Goal: Task Accomplishment & Management: Manage account settings

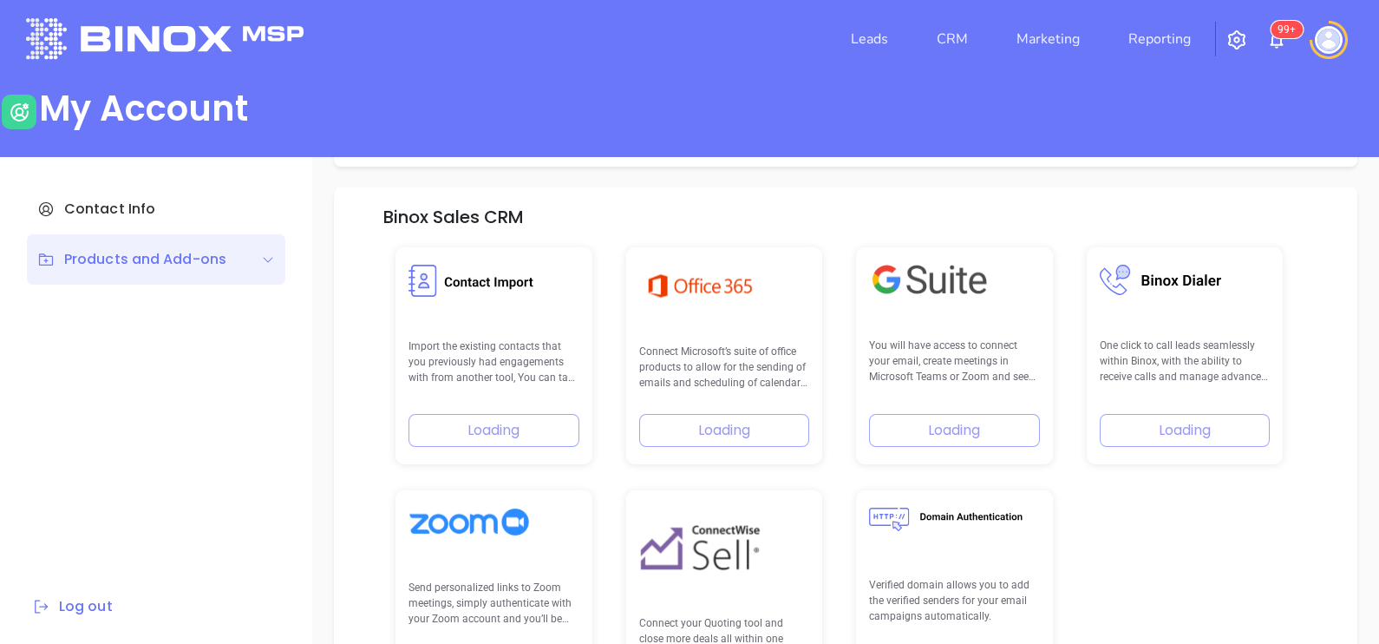
scroll to position [246, 0]
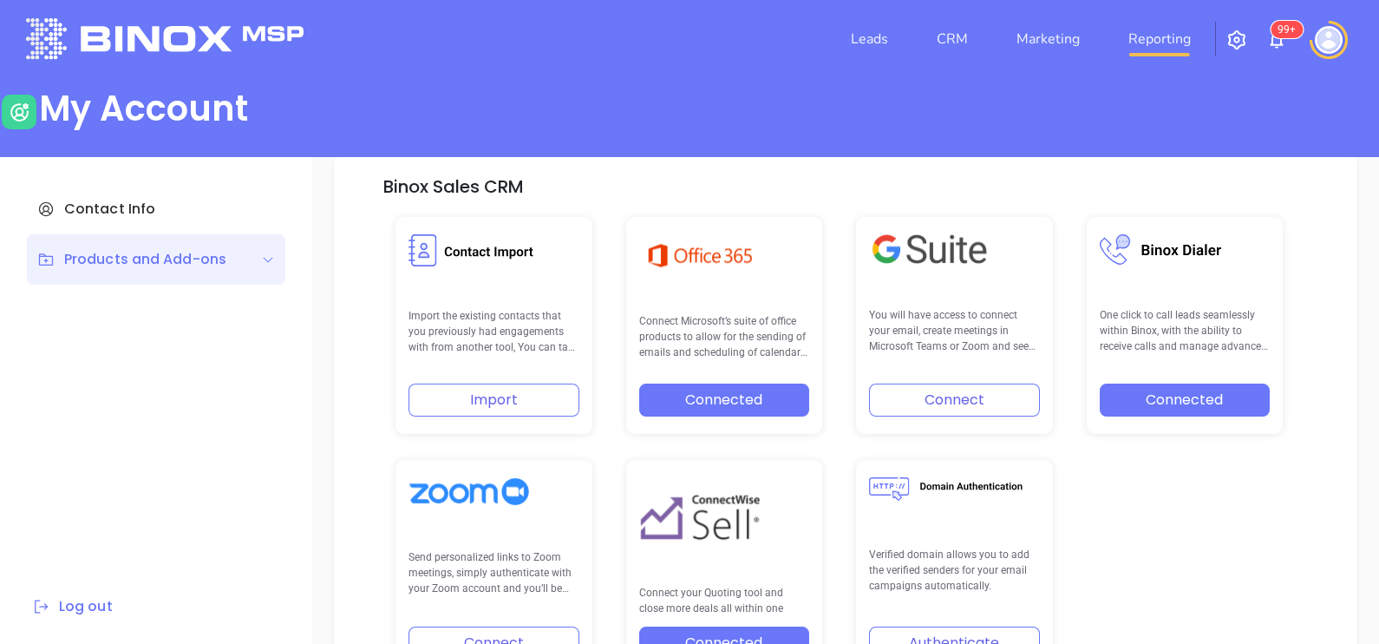
click at [1147, 26] on link "Reporting" at bounding box center [1159, 39] width 76 height 35
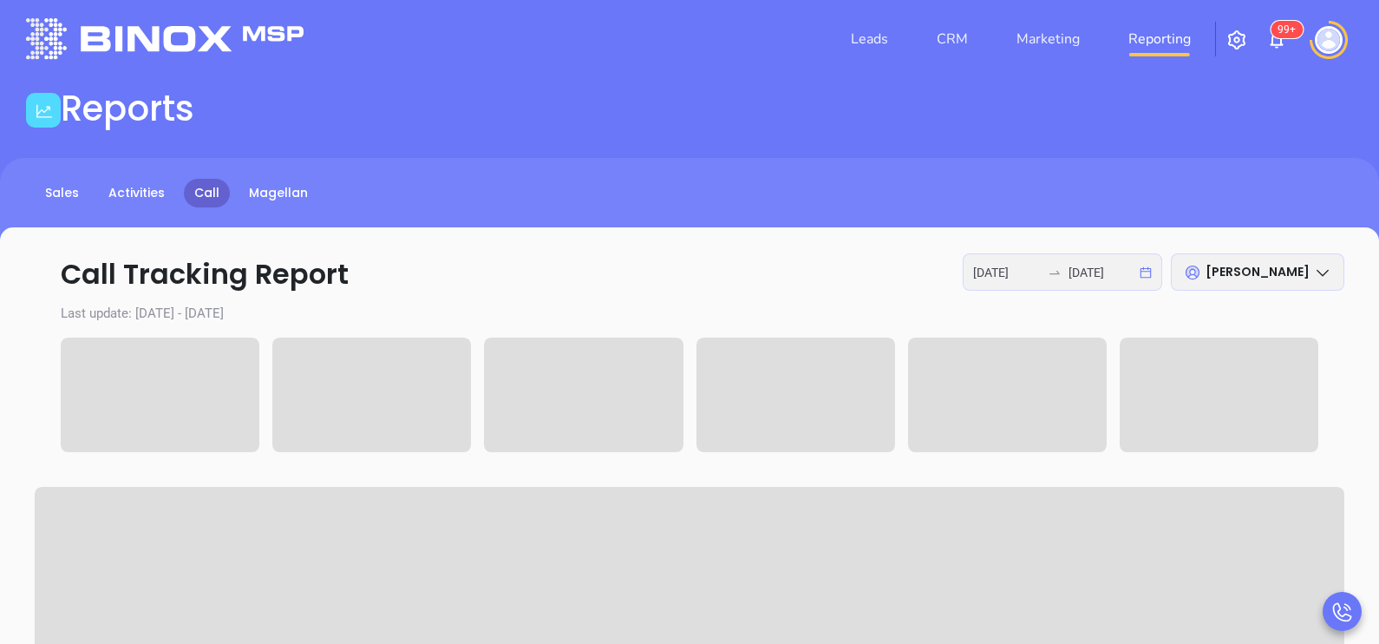
type input "[DATE]"
click at [1082, 278] on input "2025-09-17" at bounding box center [1102, 272] width 68 height 19
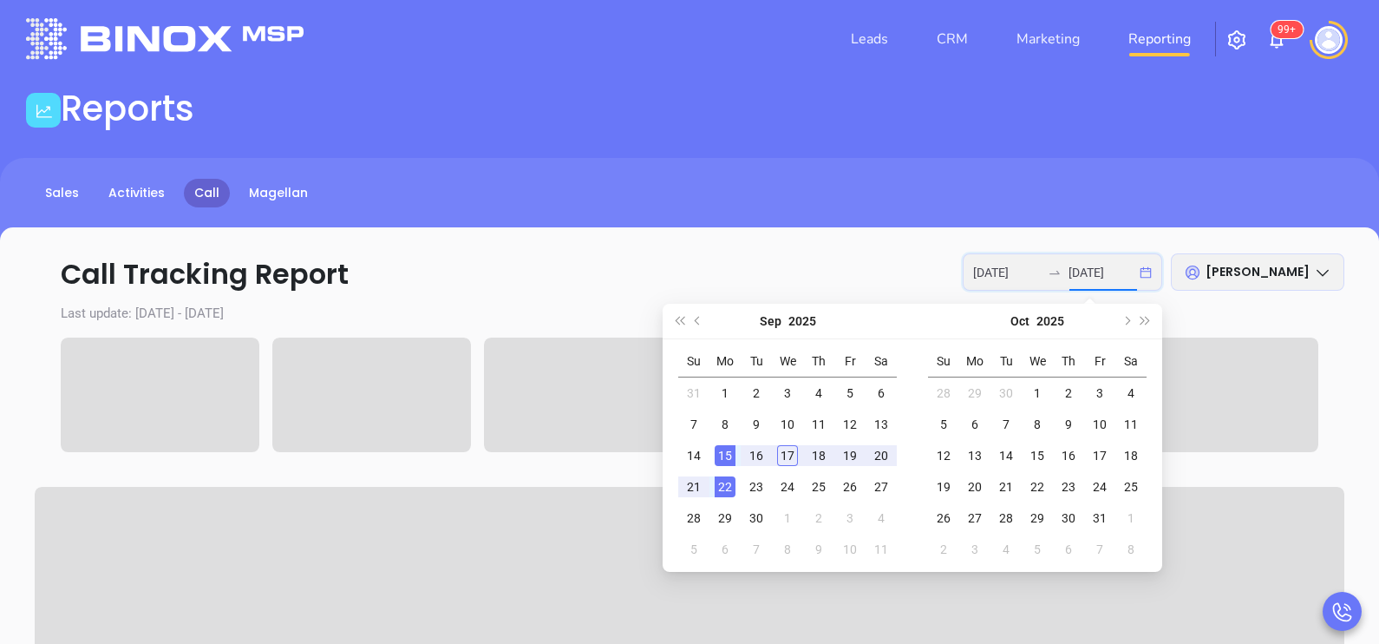
type input "2025-09-15"
click at [729, 454] on div "15" at bounding box center [725, 455] width 21 height 21
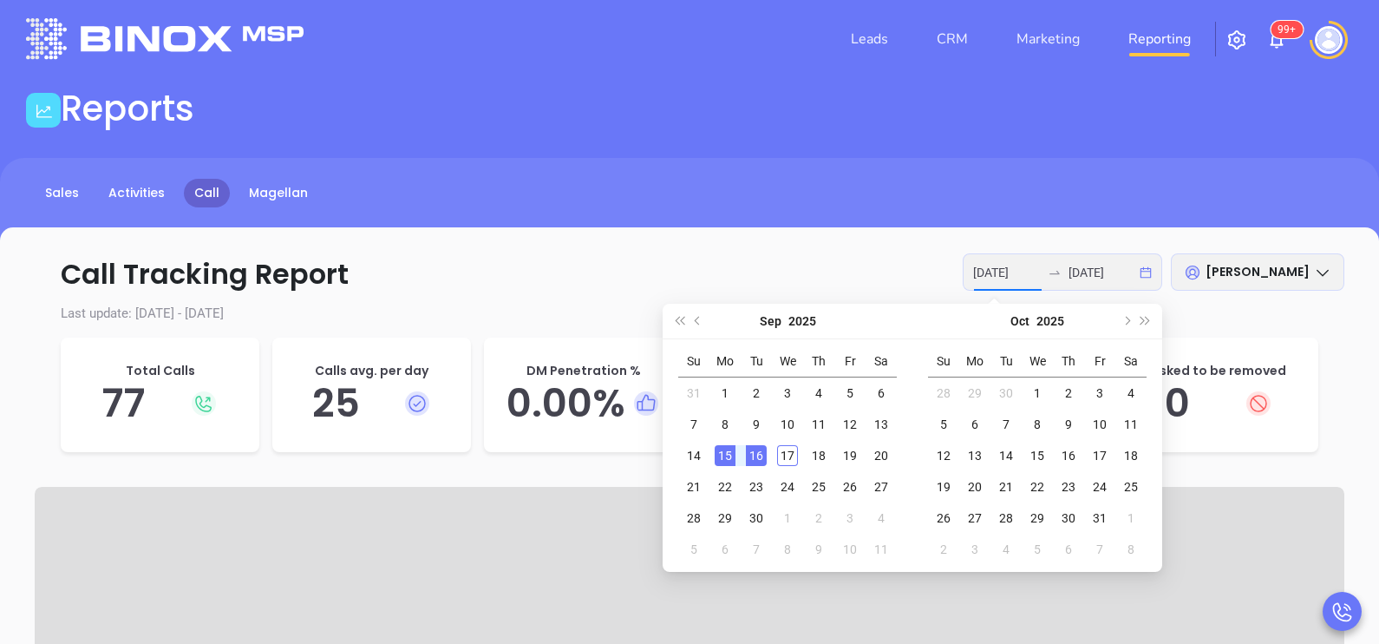
click at [761, 454] on div "16" at bounding box center [756, 455] width 21 height 21
type input "2025-09-15"
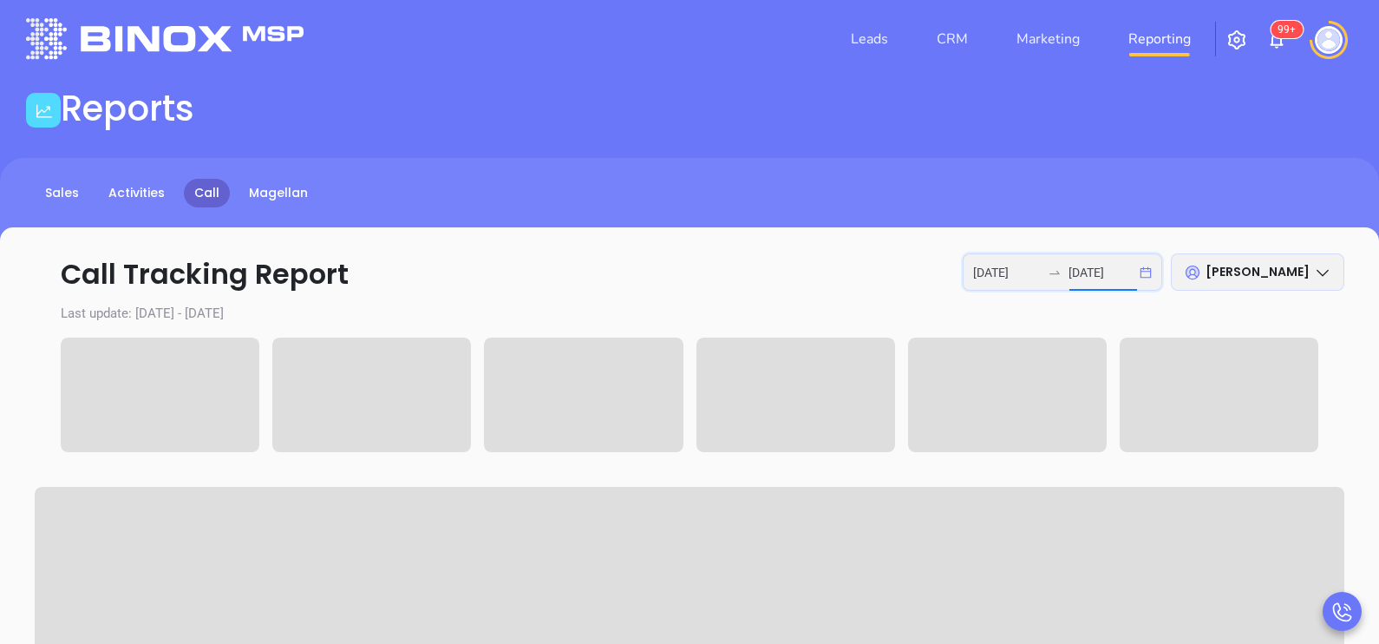
click at [1076, 263] on input "2025-09-16" at bounding box center [1102, 272] width 68 height 19
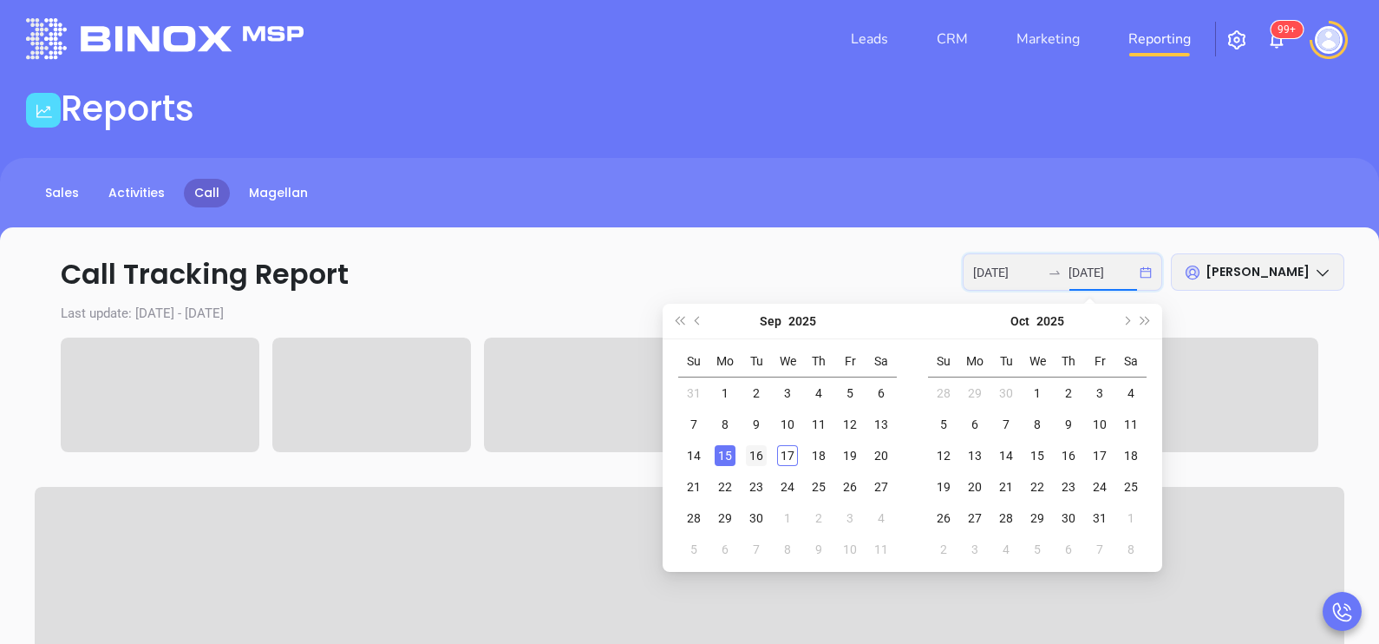
type input "2025-09-16"
click at [755, 453] on div "16" at bounding box center [756, 455] width 21 height 21
type input "2025-09-16"
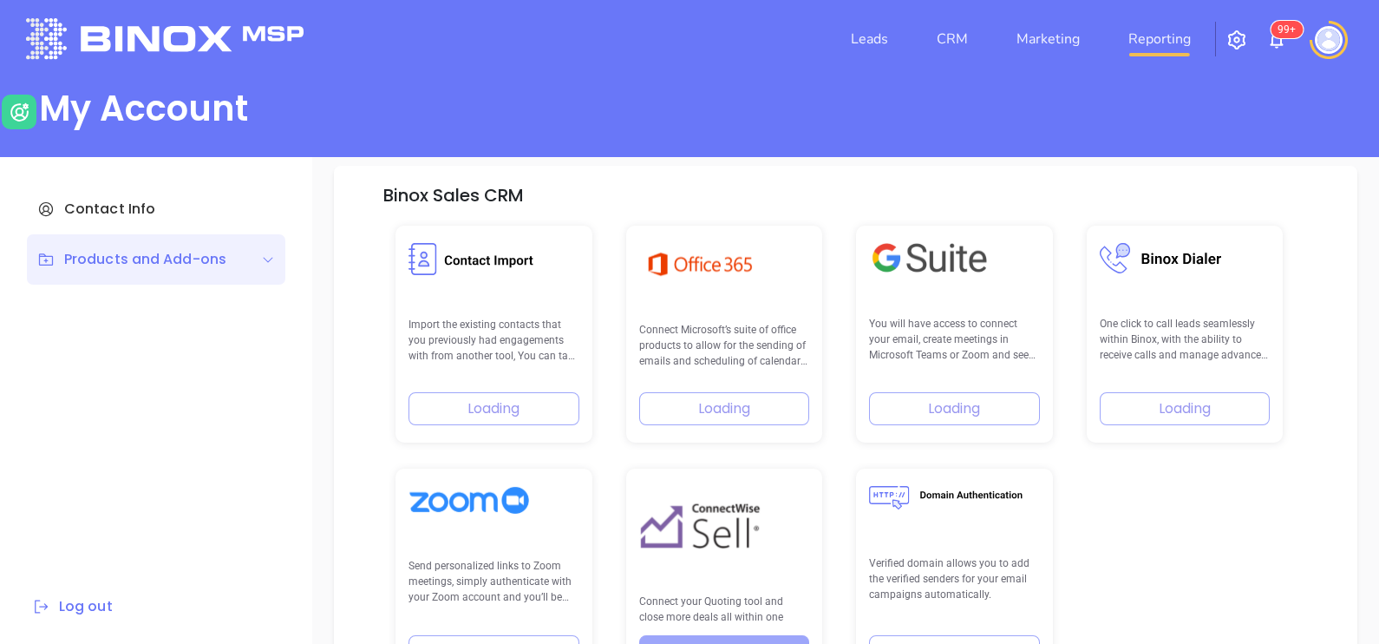
scroll to position [246, 0]
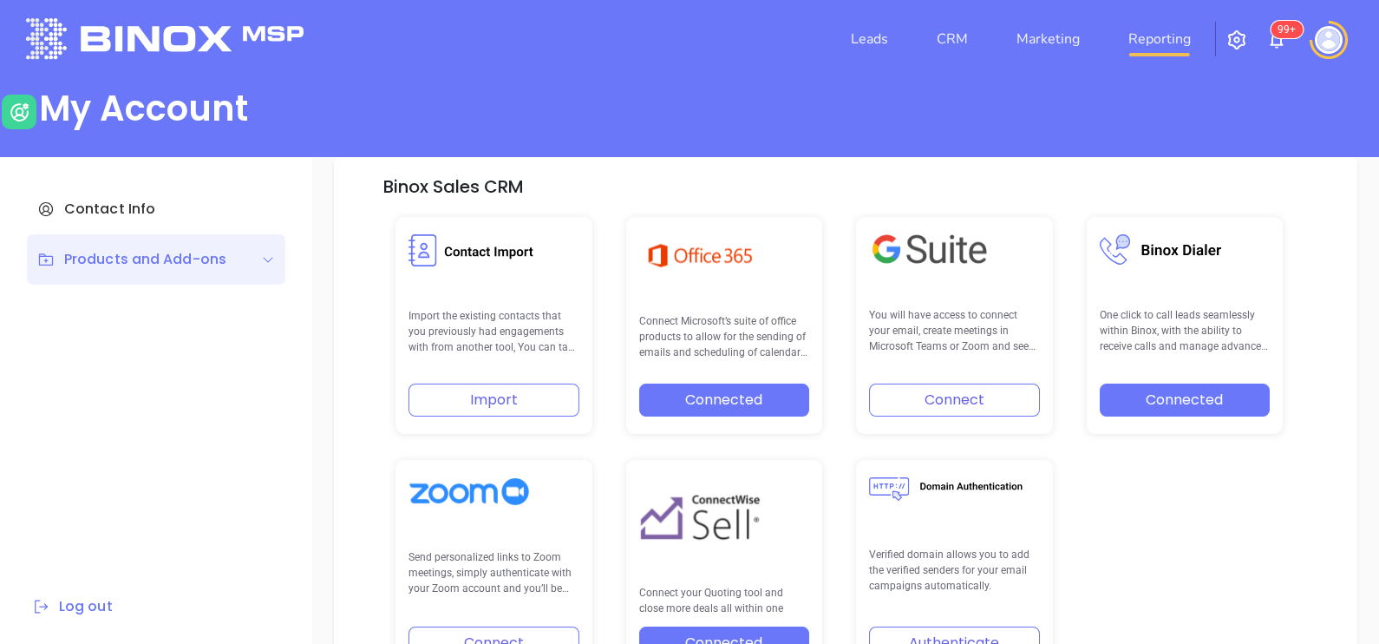
click at [1169, 42] on link "Reporting" at bounding box center [1159, 39] width 76 height 35
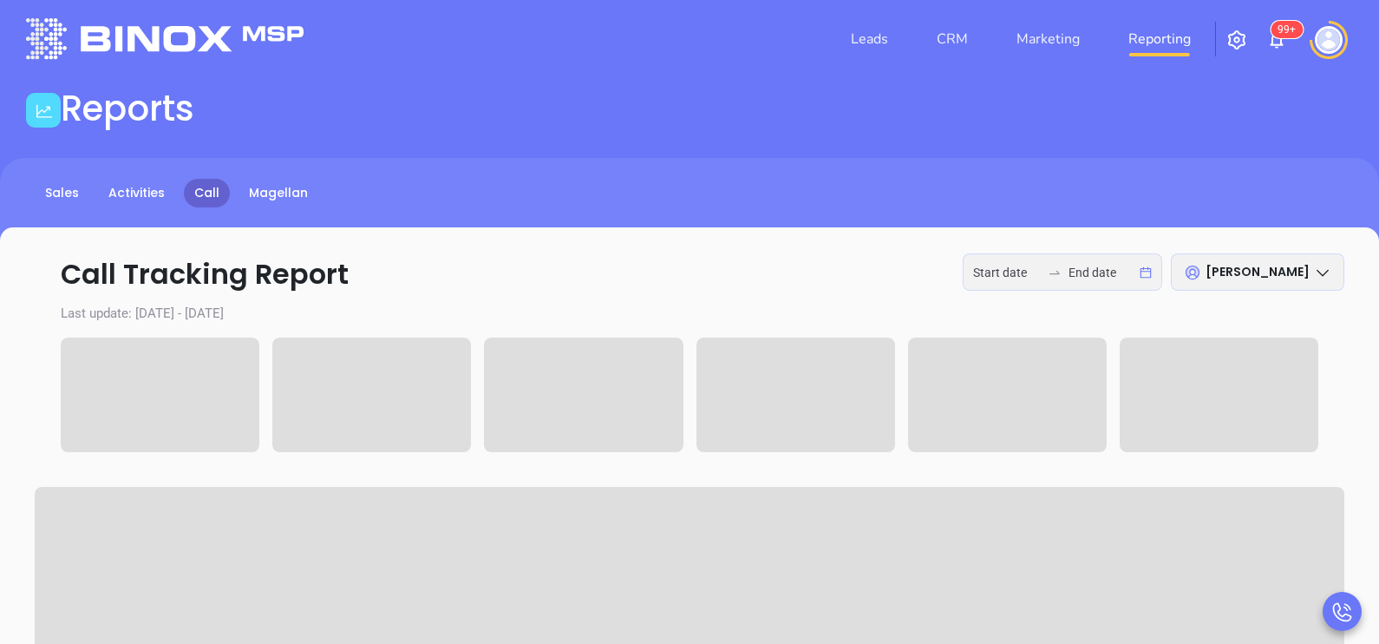
type input "[DATE]"
click at [1010, 265] on input "[DATE]" at bounding box center [1007, 272] width 68 height 19
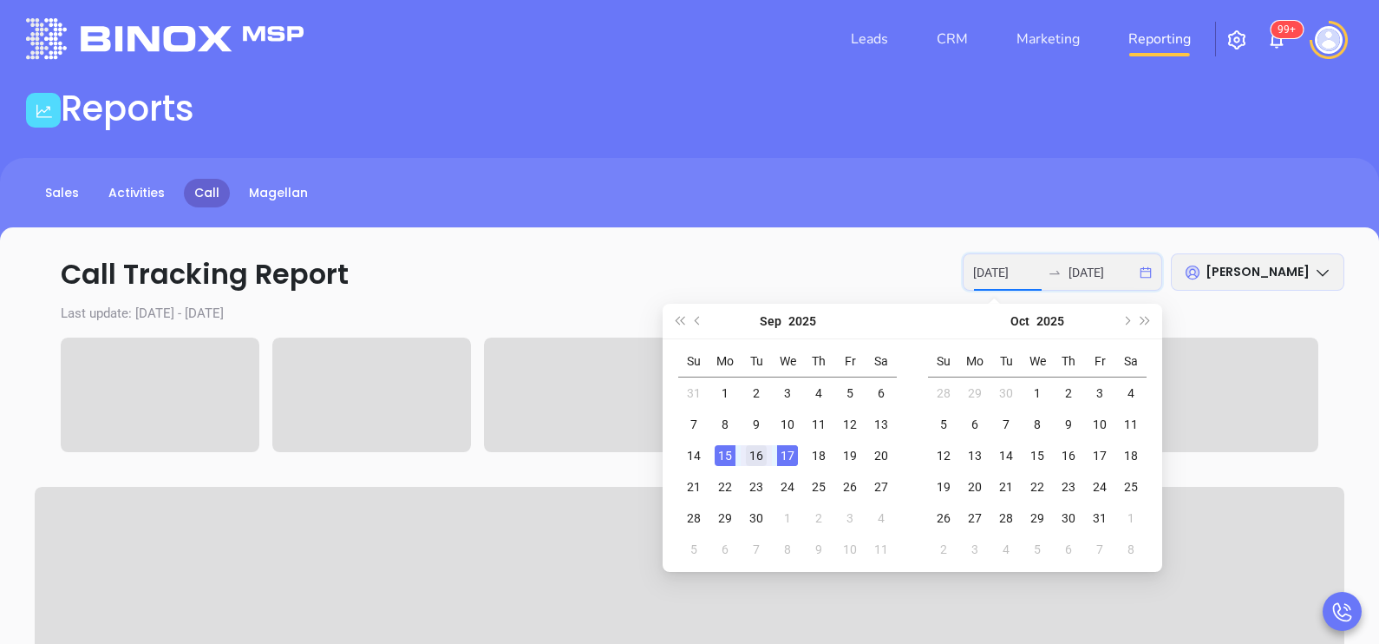
type input "2025-09-16"
click at [757, 448] on div "16" at bounding box center [756, 455] width 21 height 21
click at [756, 452] on div "16" at bounding box center [756, 455] width 21 height 21
type input "2025-09-16"
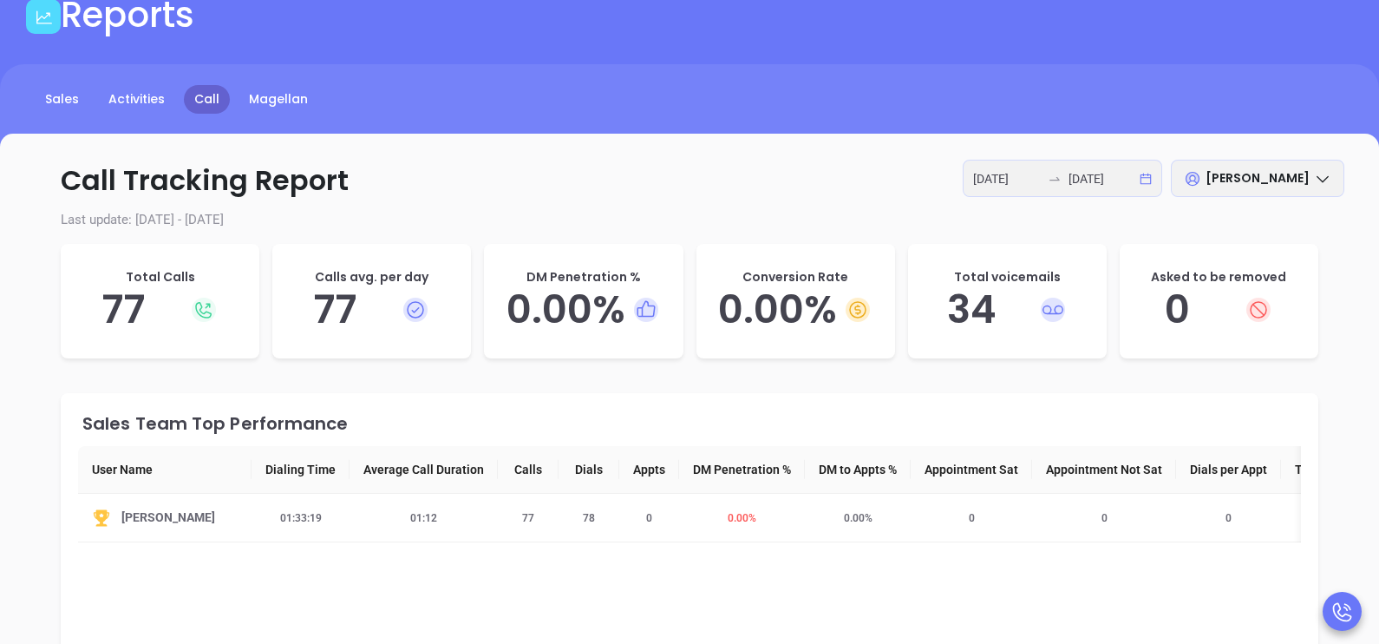
scroll to position [96, 0]
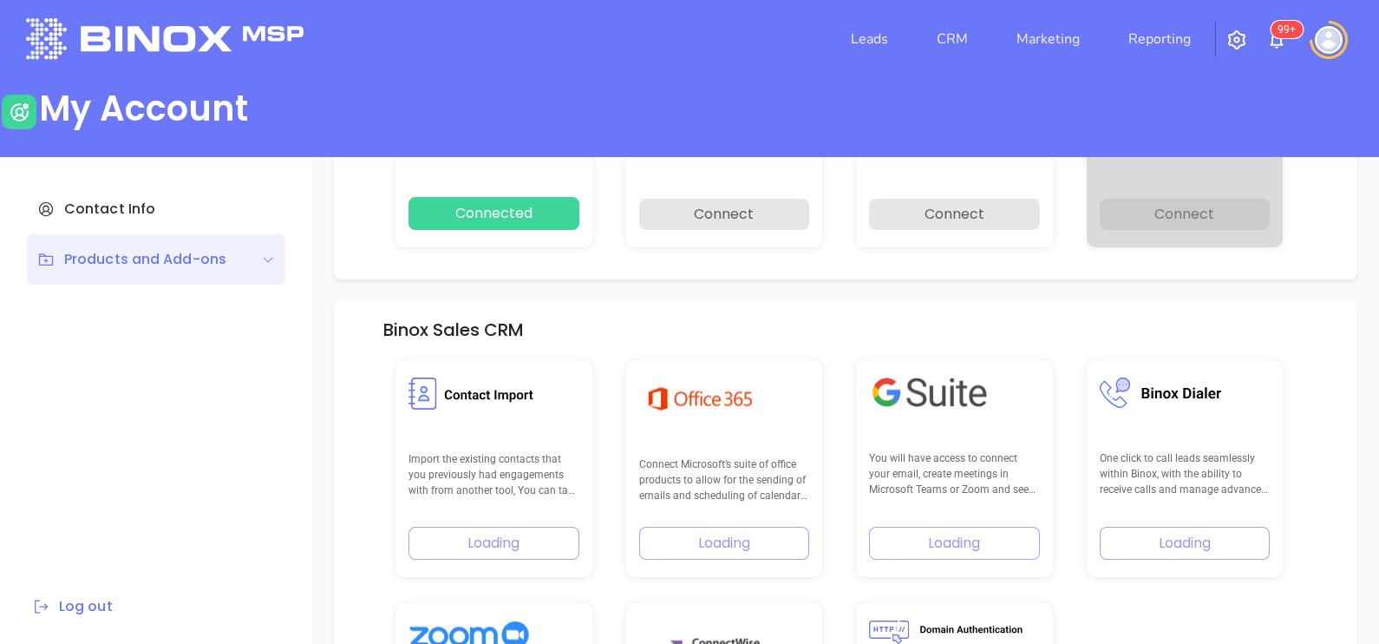
scroll to position [246, 0]
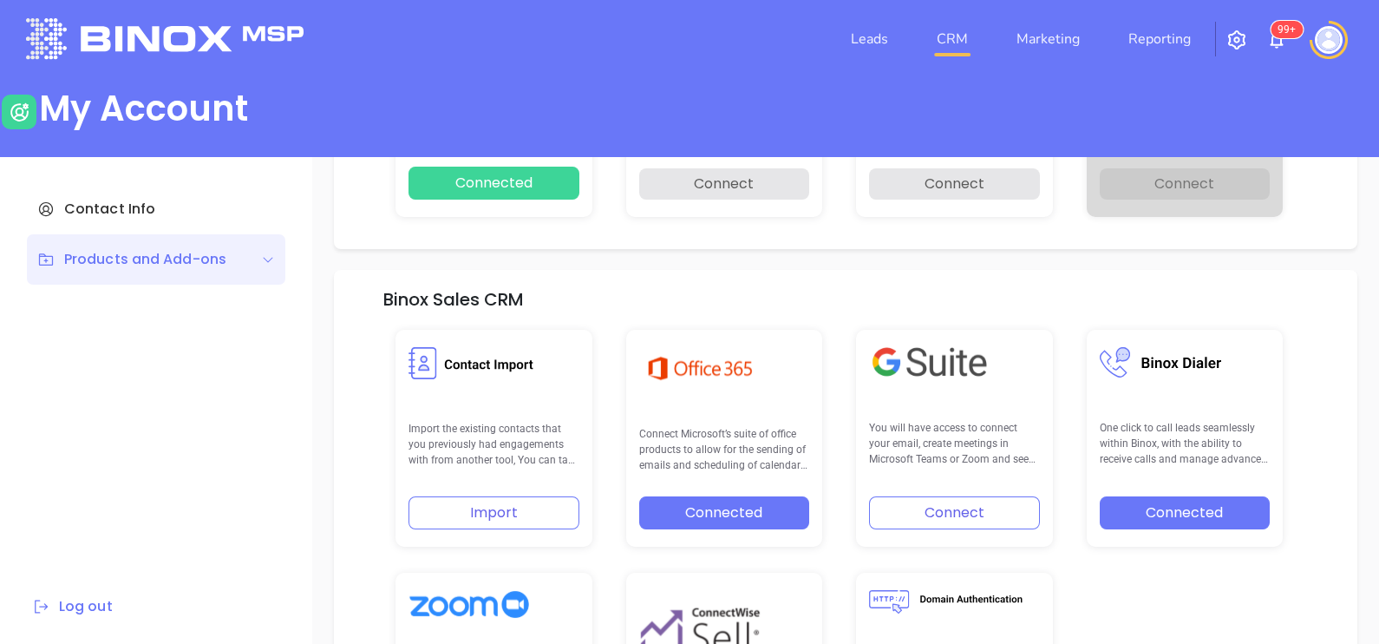
click at [954, 44] on link "CRM" at bounding box center [952, 39] width 45 height 35
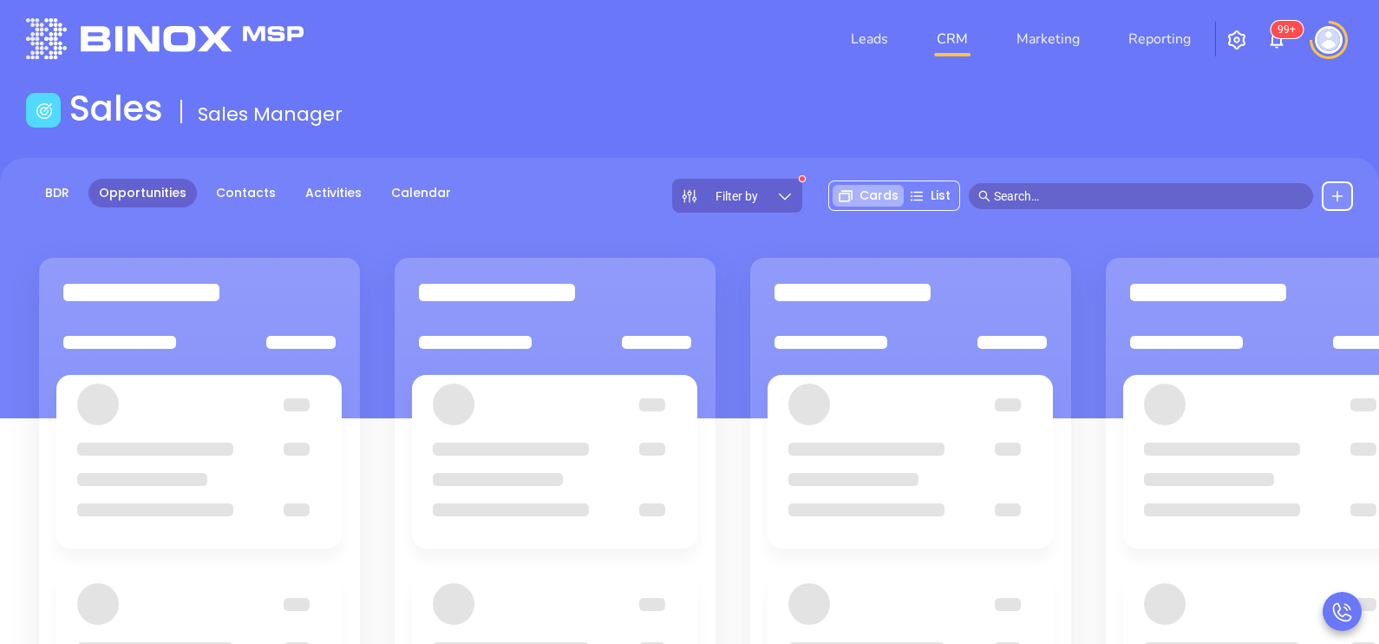
click at [774, 181] on div "Filter by" at bounding box center [737, 196] width 130 height 34
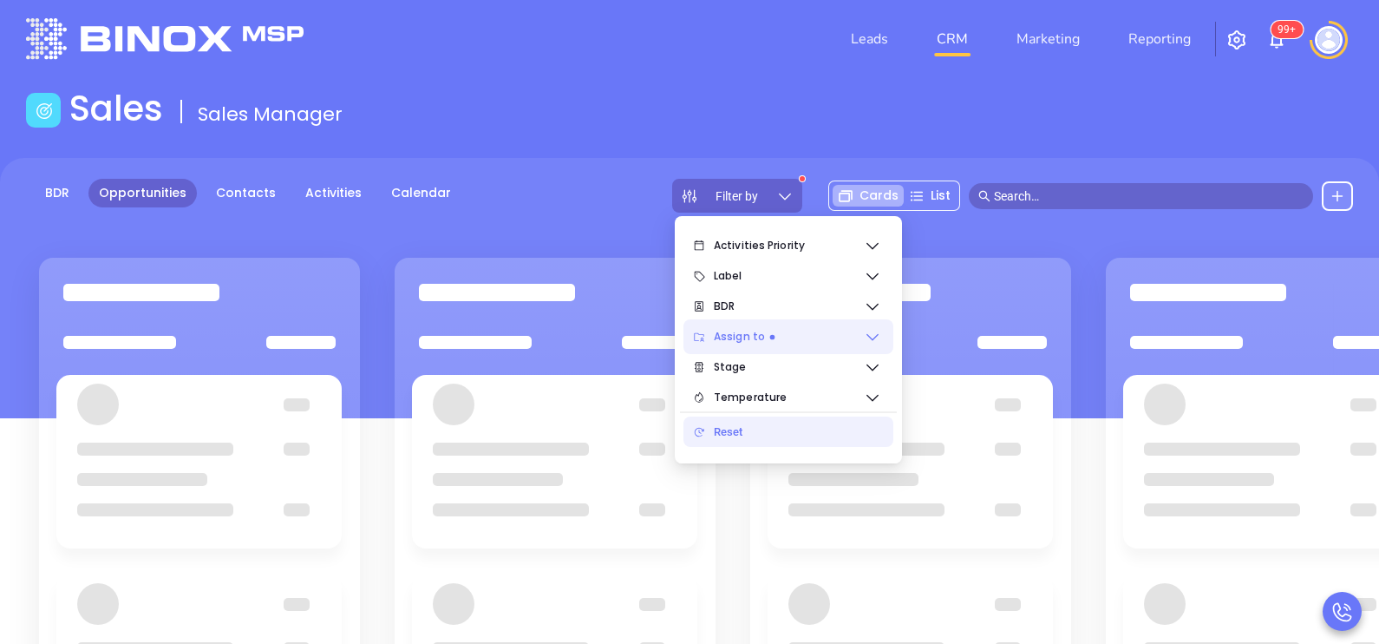
click at [856, 338] on span "Assign to" at bounding box center [789, 336] width 150 height 35
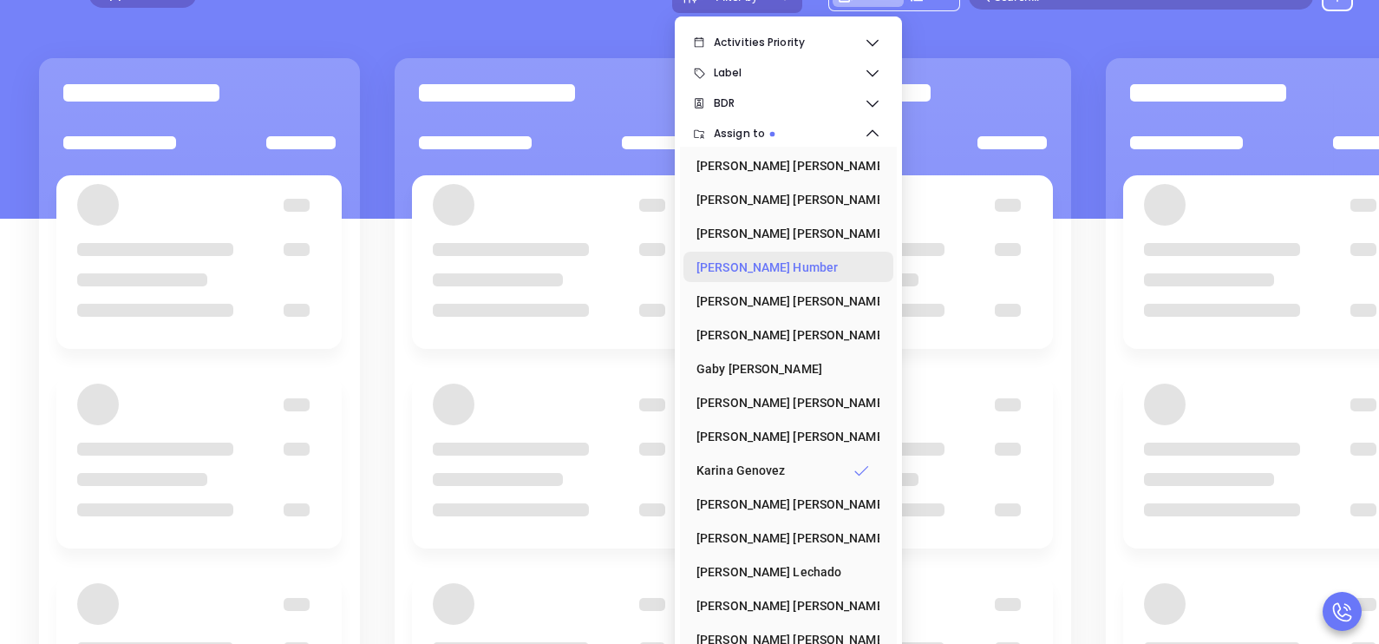
scroll to position [225, 0]
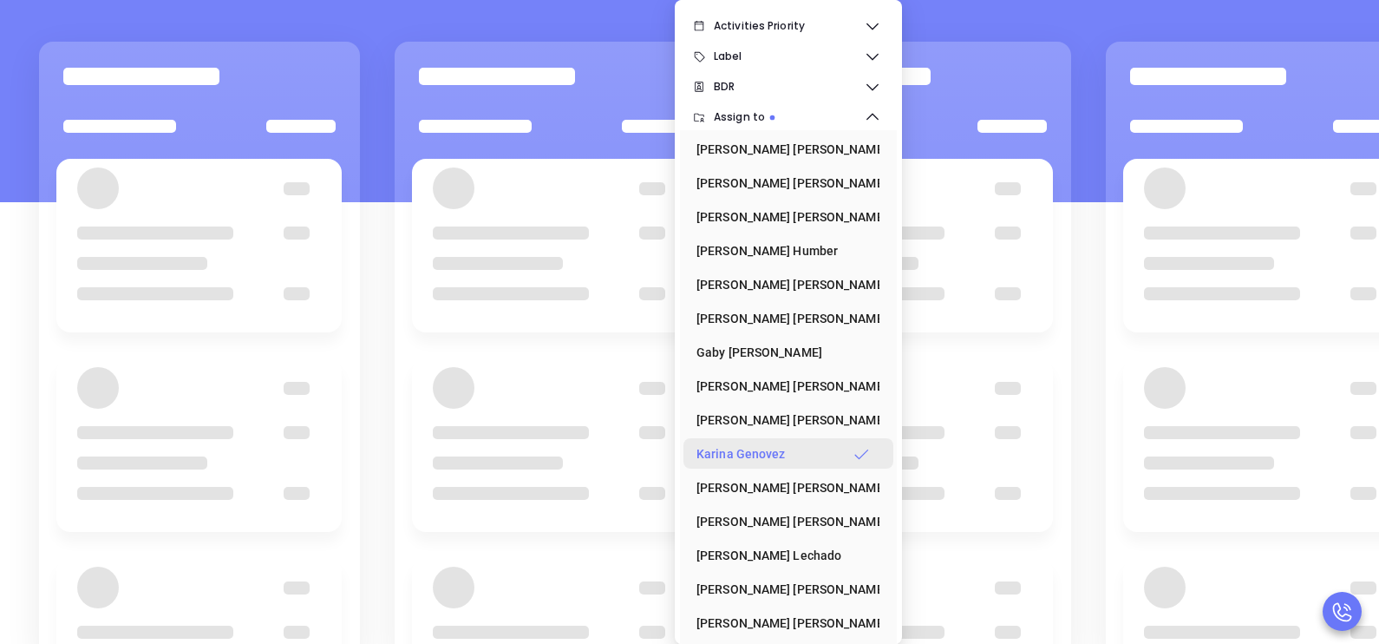
click at [799, 452] on div "[PERSON_NAME]" at bounding box center [782, 453] width 173 height 35
click at [870, 82] on icon at bounding box center [872, 86] width 17 height 17
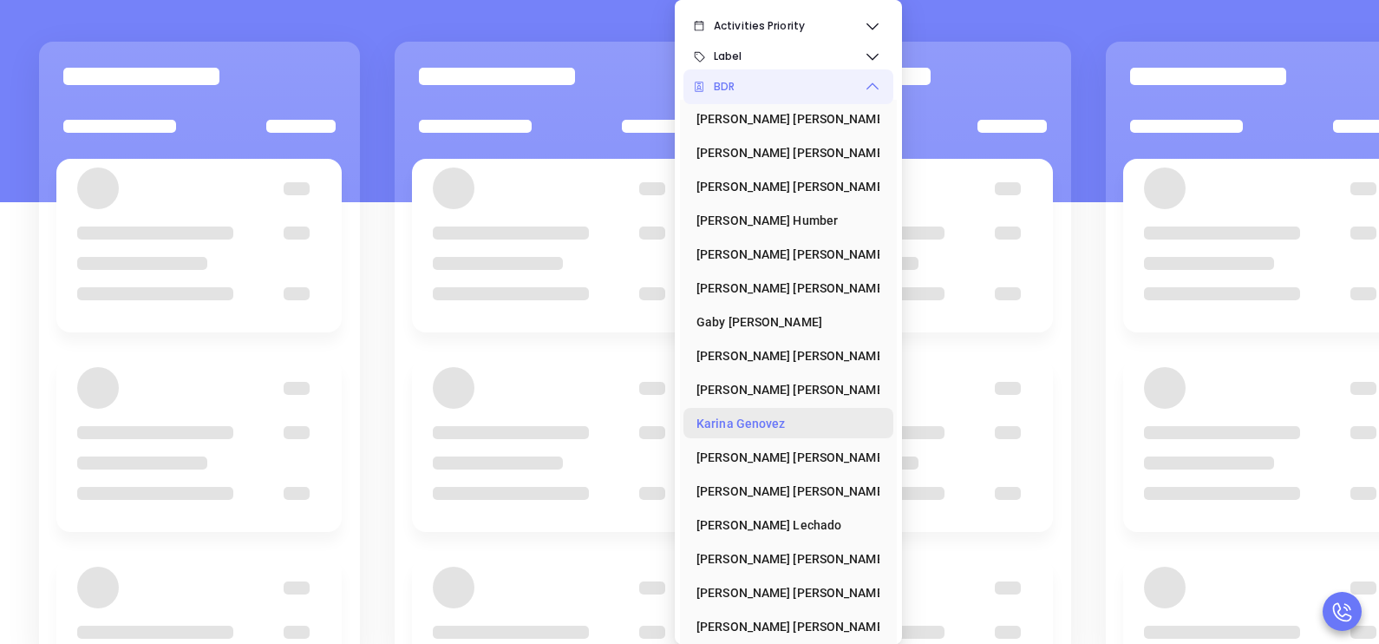
click at [737, 418] on div "[PERSON_NAME]" at bounding box center [782, 423] width 173 height 35
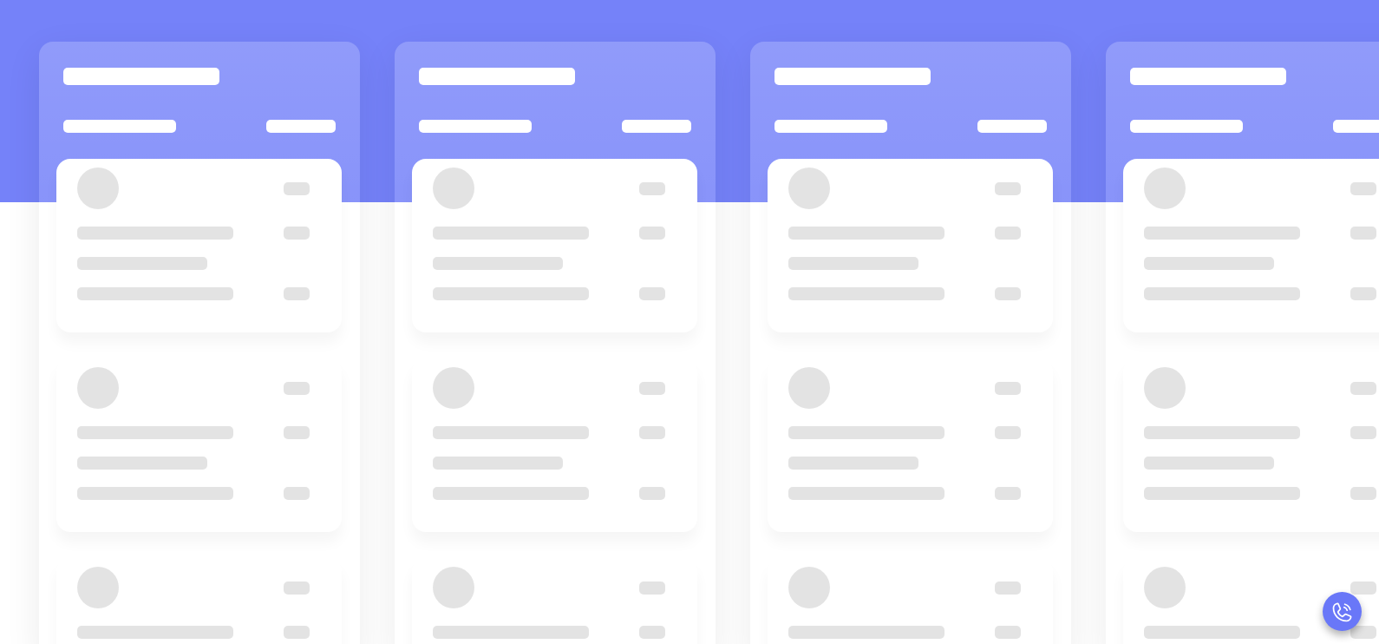
click at [374, 123] on div "BDR Opportunities Contacts Activities Calendar Filter by Cards List" at bounding box center [689, 72] width 1379 height 260
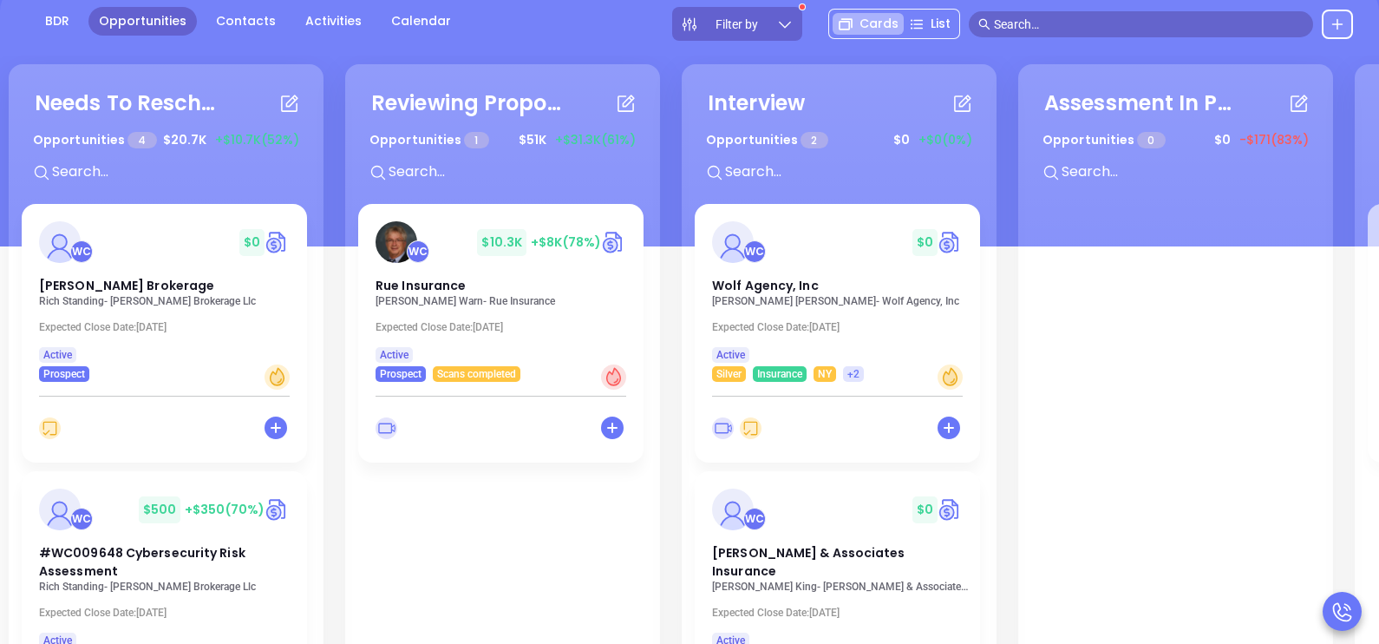
scroll to position [139, 0]
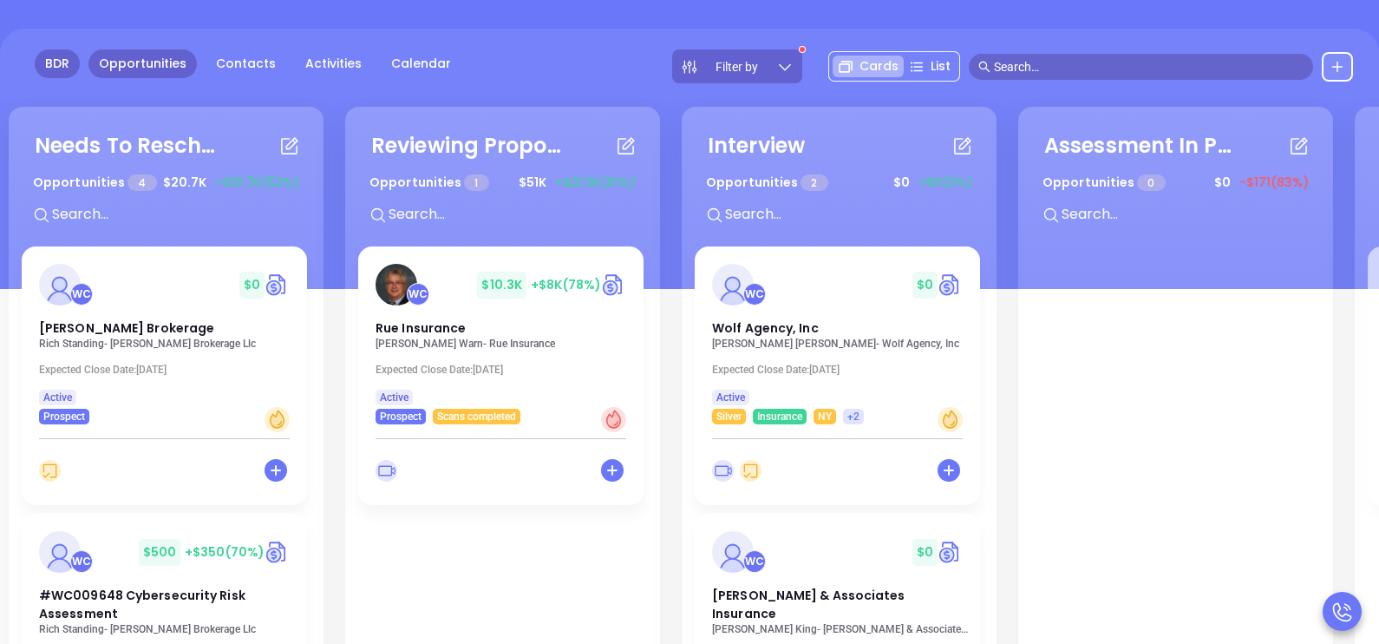
click at [72, 65] on link "BDR" at bounding box center [57, 63] width 45 height 29
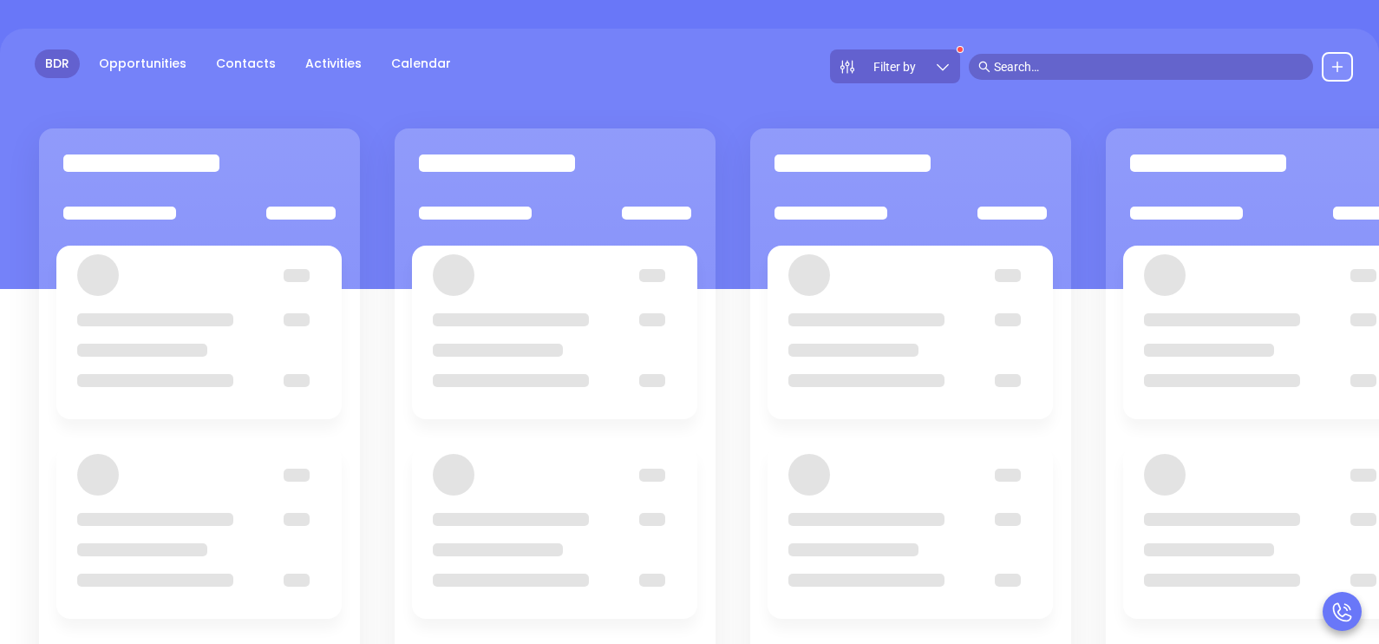
click at [942, 70] on icon at bounding box center [942, 66] width 17 height 17
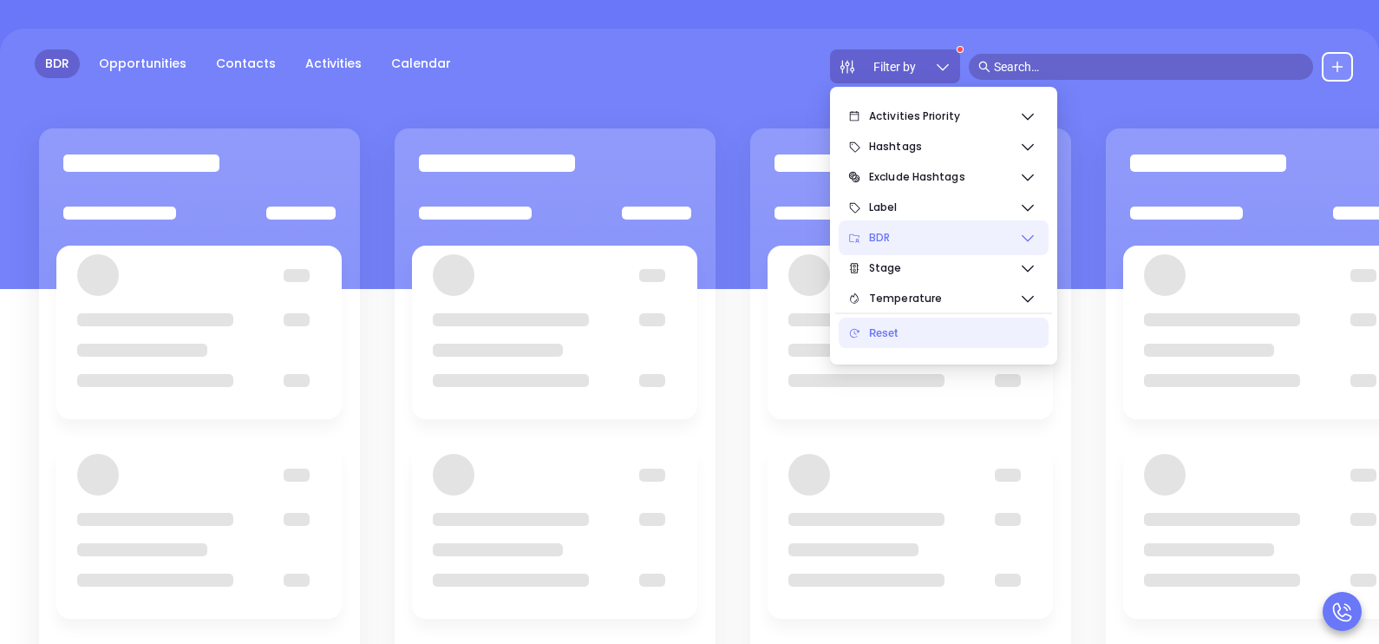
click at [993, 234] on span "BDR" at bounding box center [944, 237] width 150 height 35
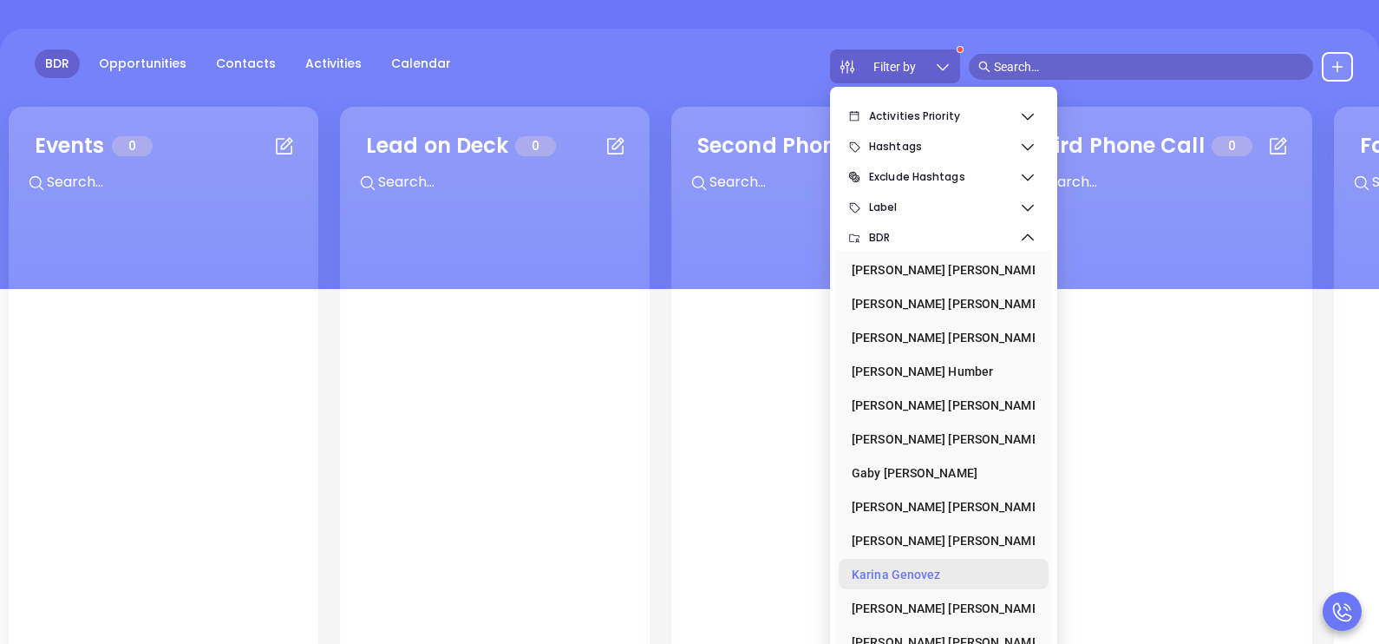
click at [902, 572] on div "[PERSON_NAME]" at bounding box center [938, 574] width 173 height 35
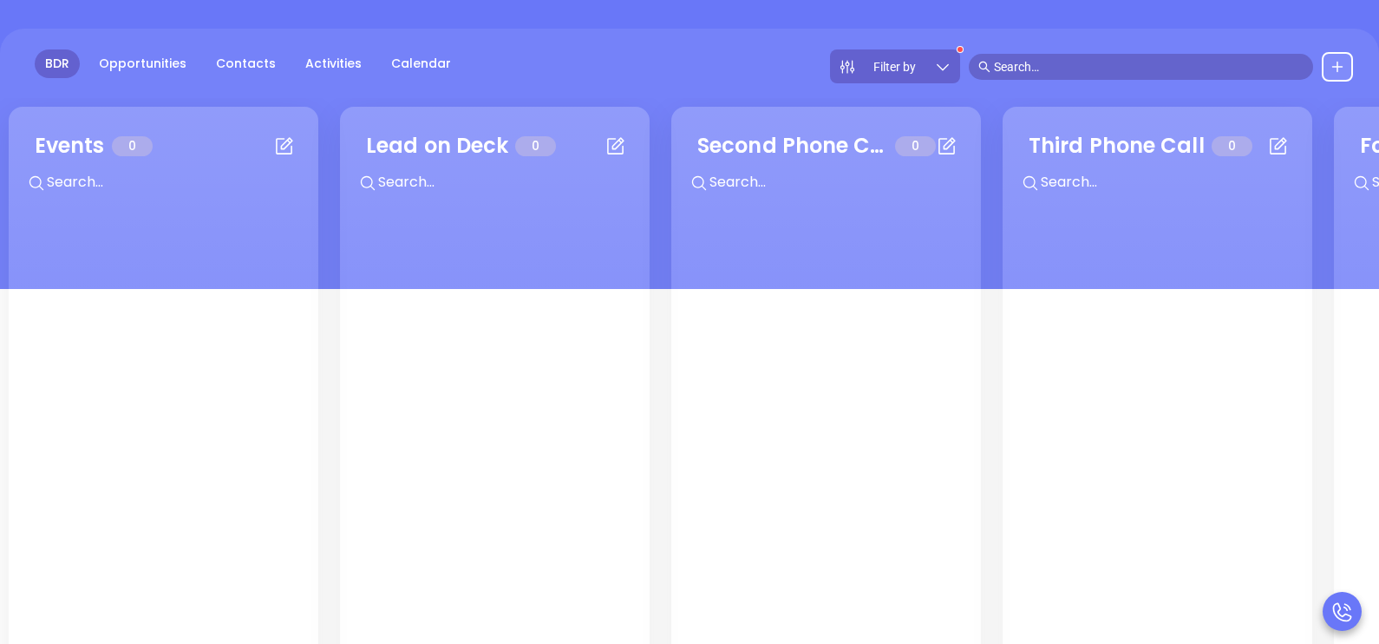
click at [559, 95] on div "BDR Opportunities Contacts Activities Calendar Filter by" at bounding box center [689, 159] width 1379 height 260
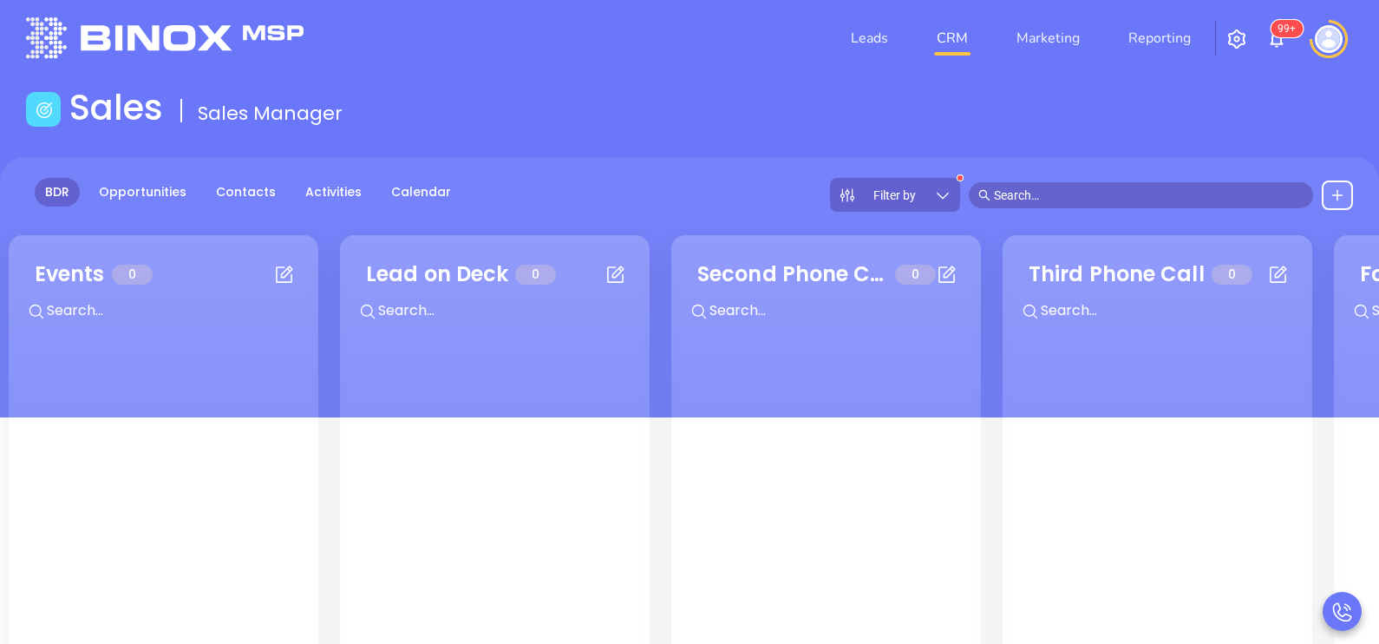
scroll to position [9, 0]
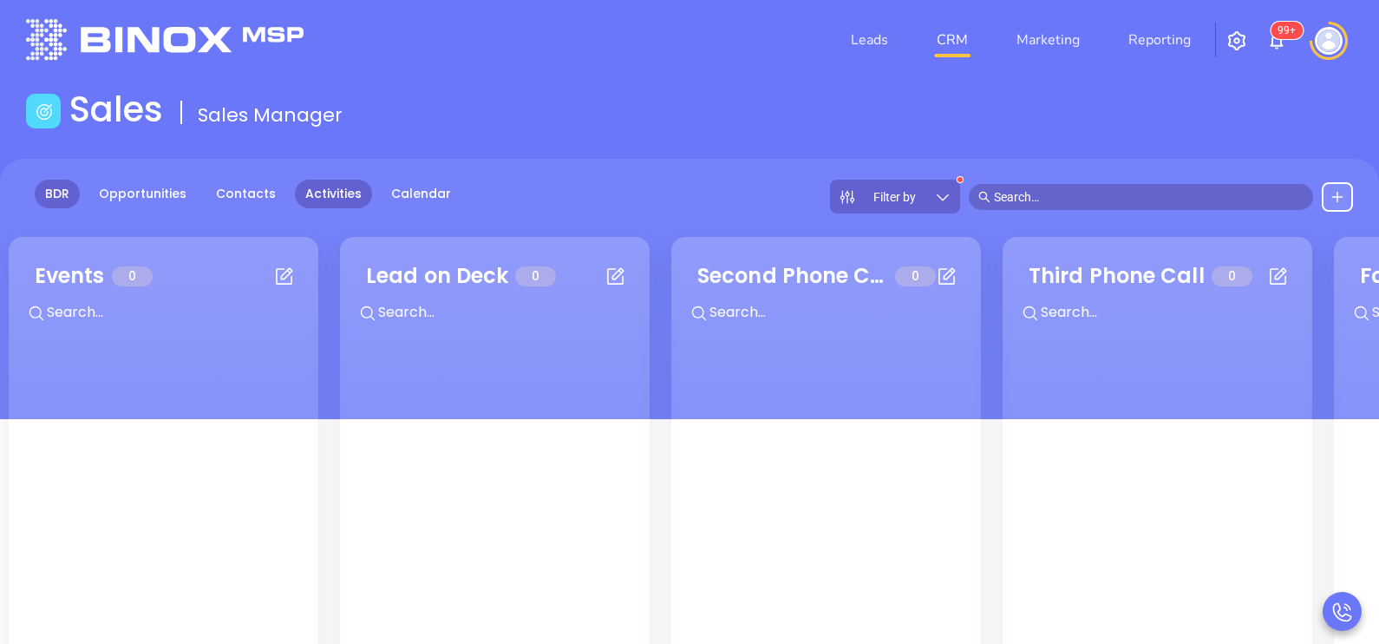
click at [309, 195] on link "Activities" at bounding box center [333, 194] width 77 height 29
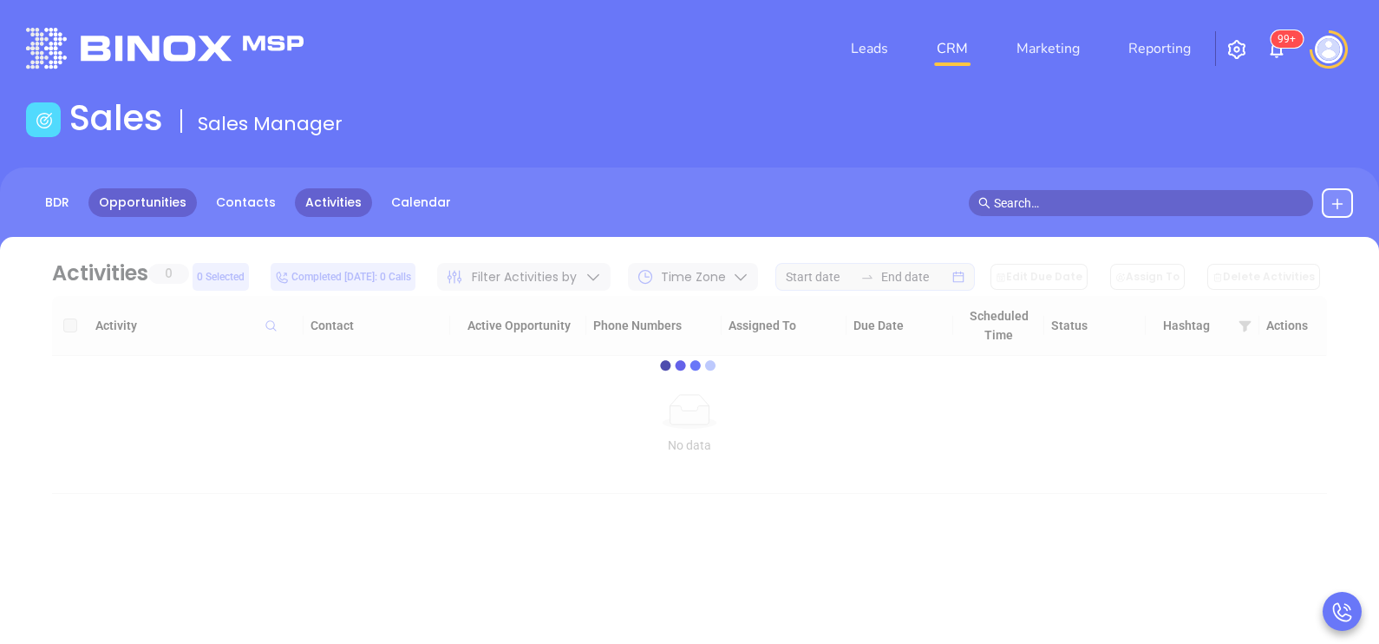
click at [156, 211] on link "Opportunities" at bounding box center [142, 202] width 108 height 29
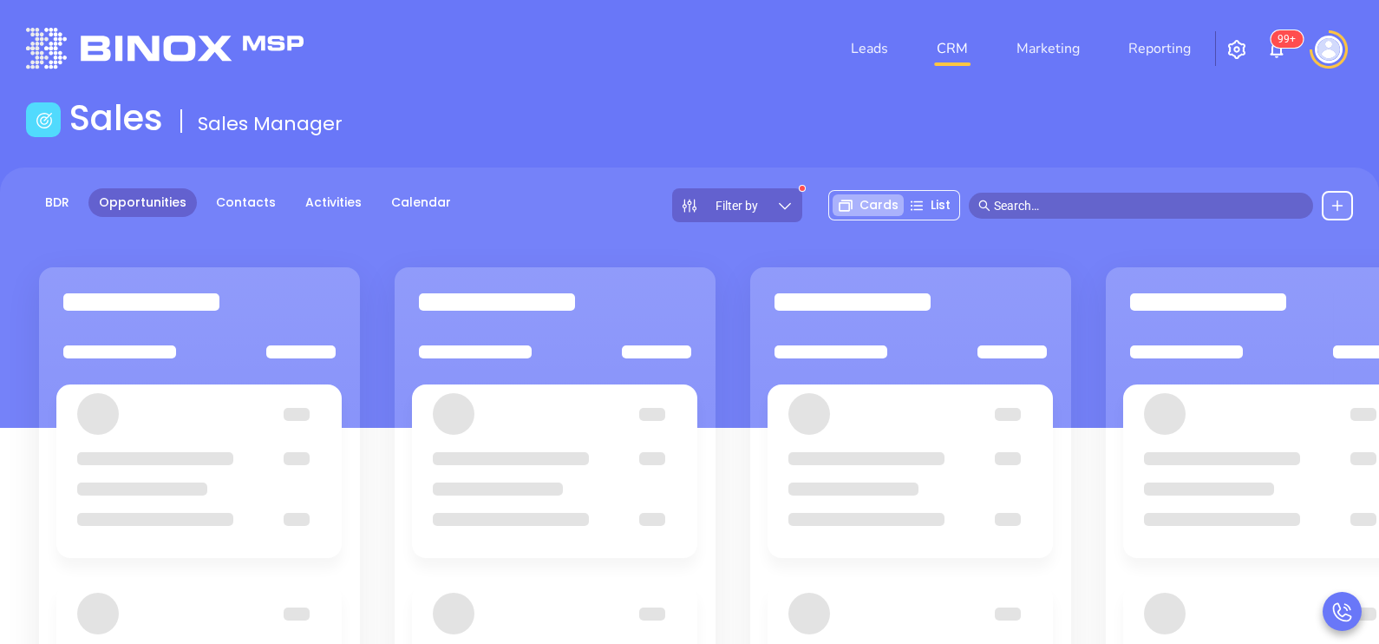
click at [790, 199] on icon at bounding box center [784, 205] width 17 height 17
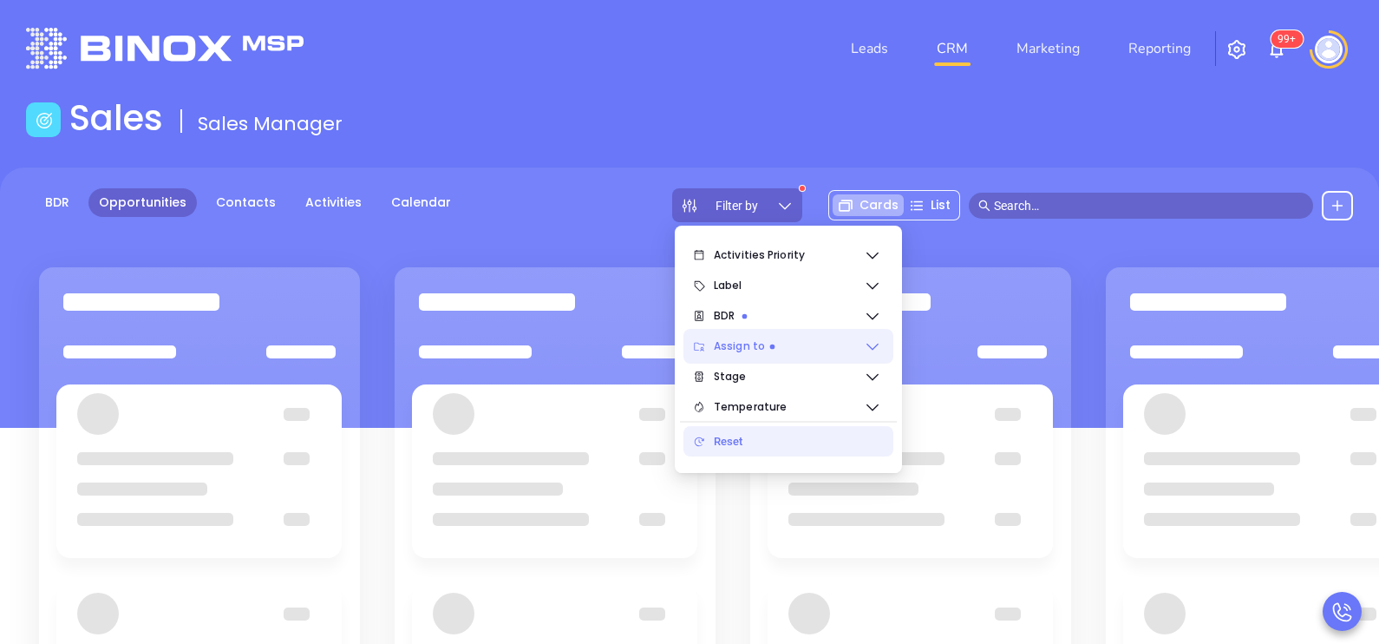
click at [845, 343] on span "Assign to" at bounding box center [789, 346] width 150 height 35
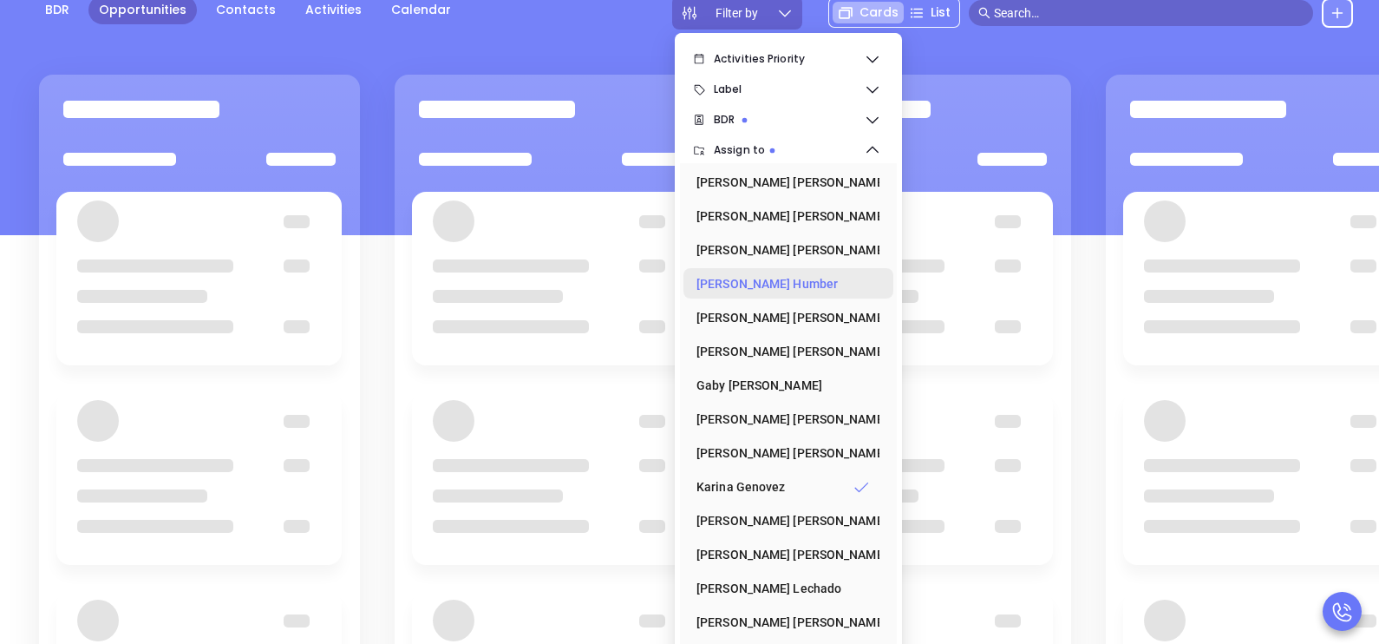
scroll to position [225, 0]
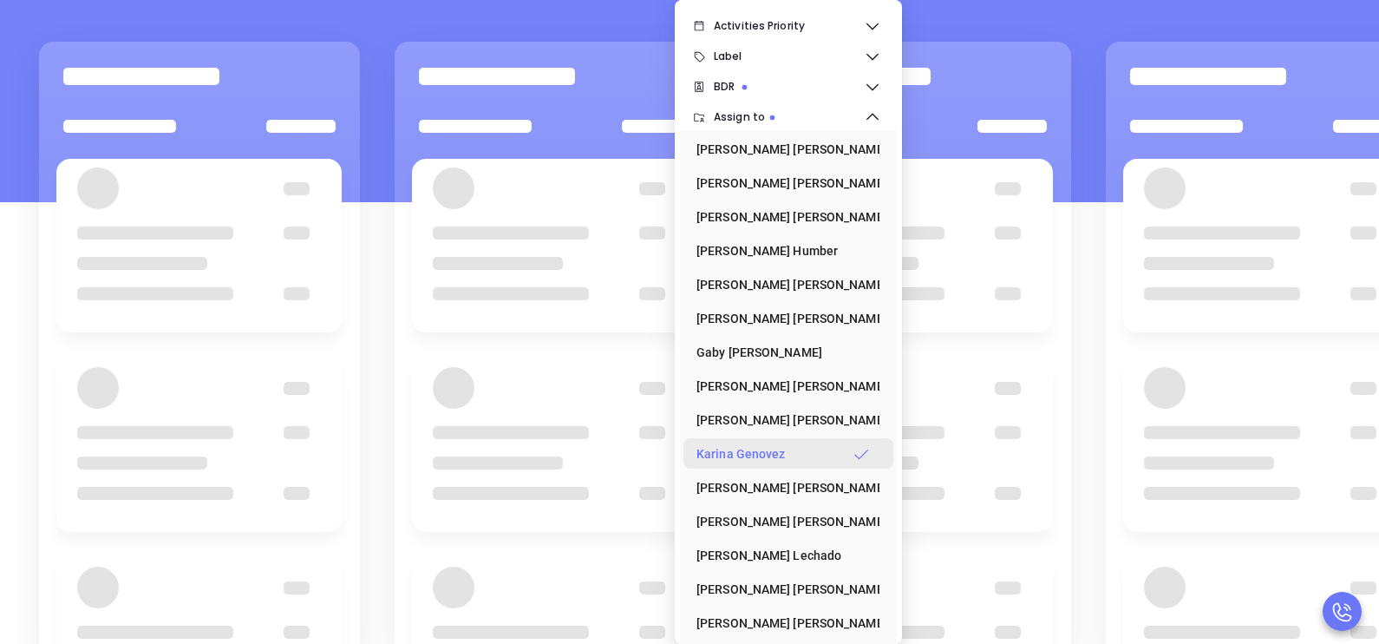
click at [804, 444] on div "[PERSON_NAME]" at bounding box center [782, 453] width 173 height 35
click at [376, 193] on div "BDR Opportunities Contacts Activities Calendar Filter by Cards List" at bounding box center [689, 72] width 1379 height 260
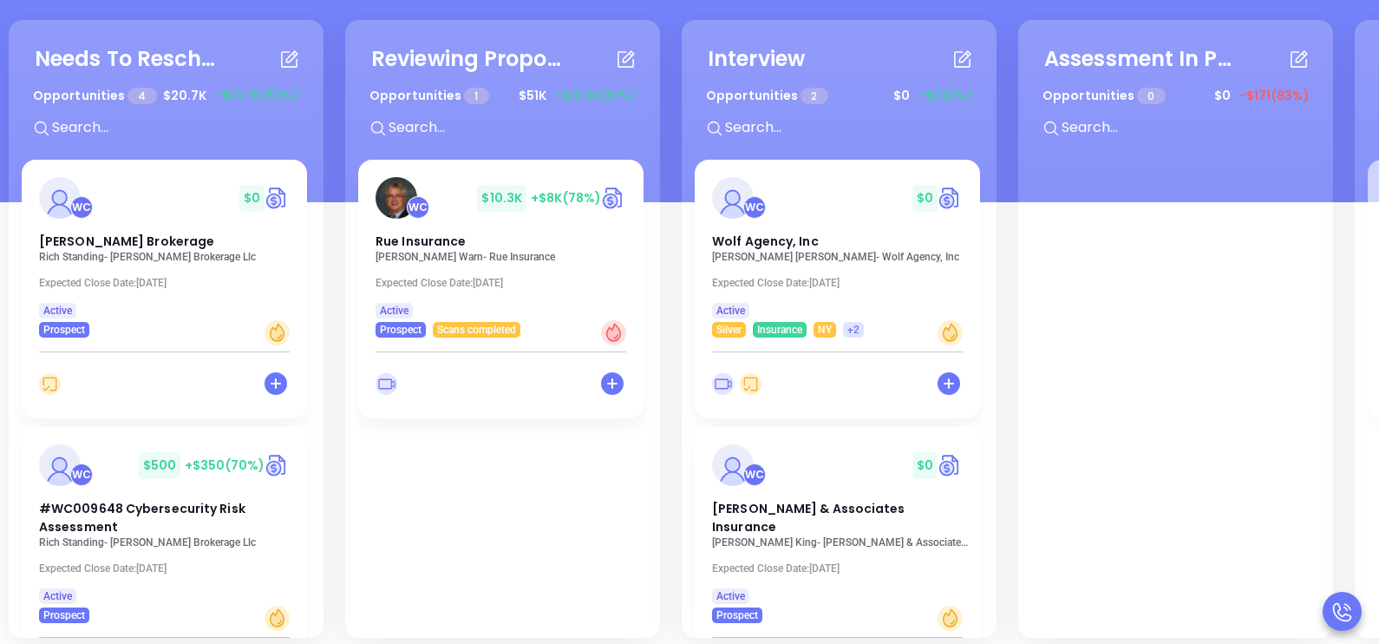
scroll to position [181, 0]
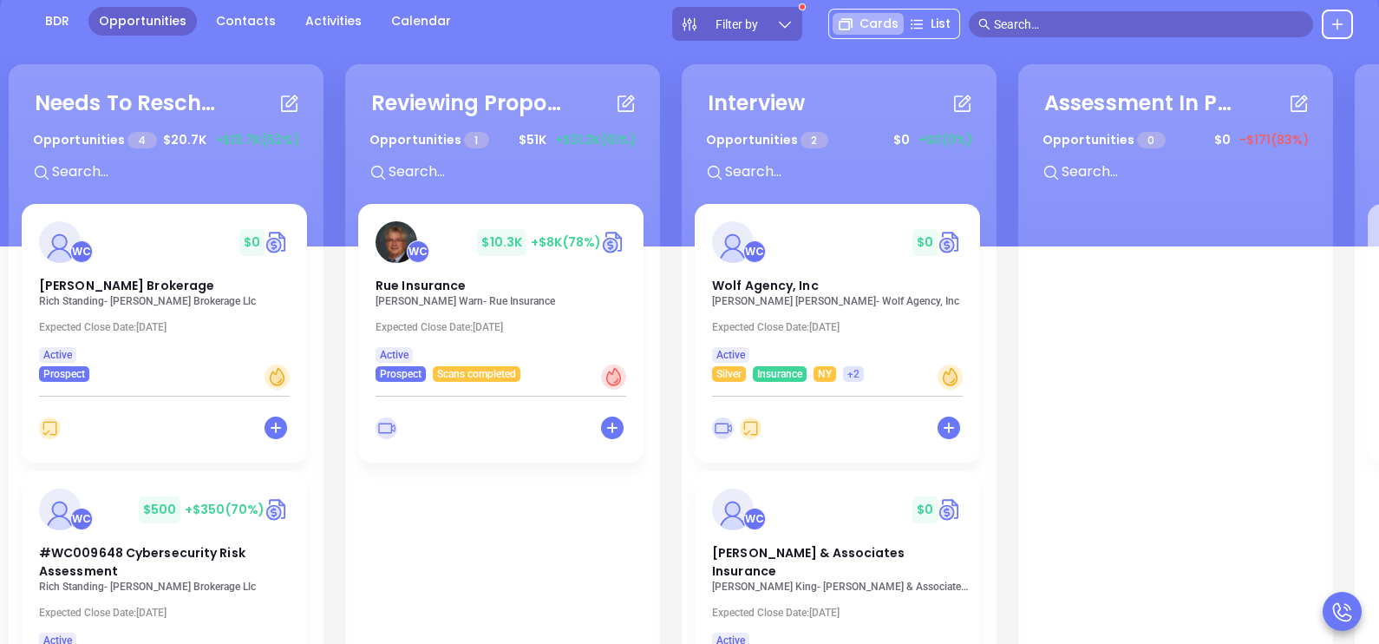
click at [332, 232] on div "Needs To Reschedule Opportunities 4 $ 20.7K +$10.7K (52%) + WC $ 0 [PERSON_NAME…" at bounding box center [1013, 373] width 2019 height 626
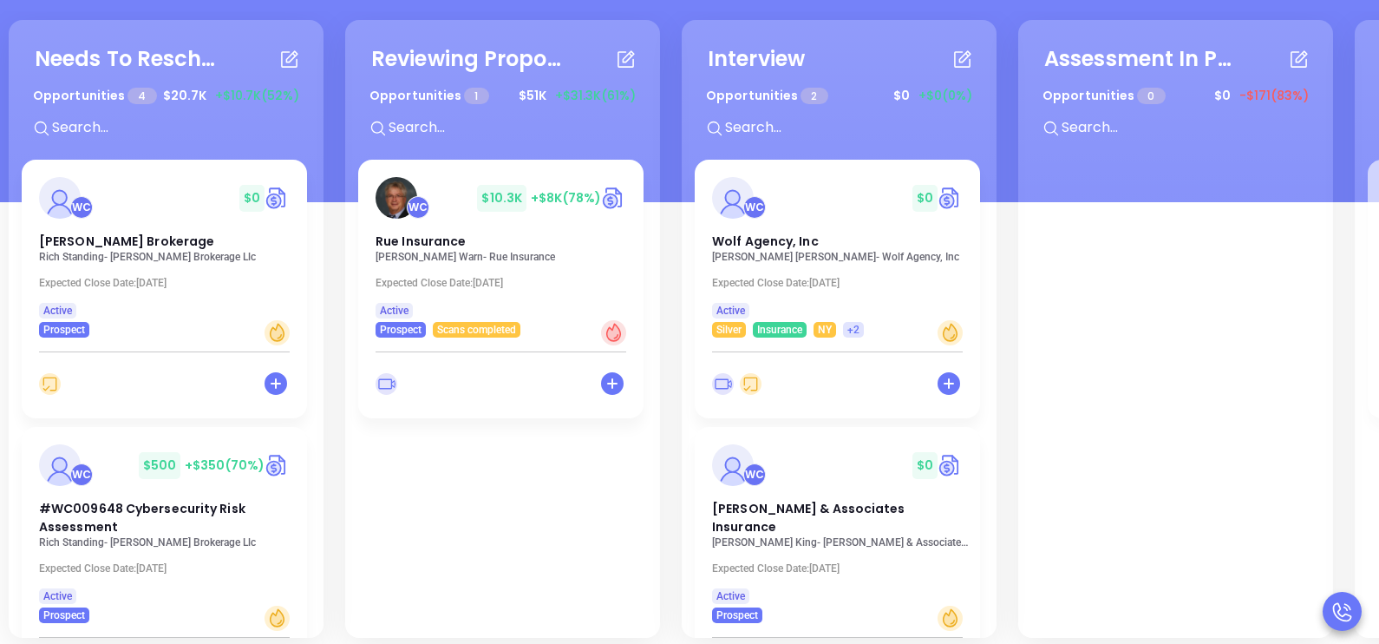
scroll to position [237, 0]
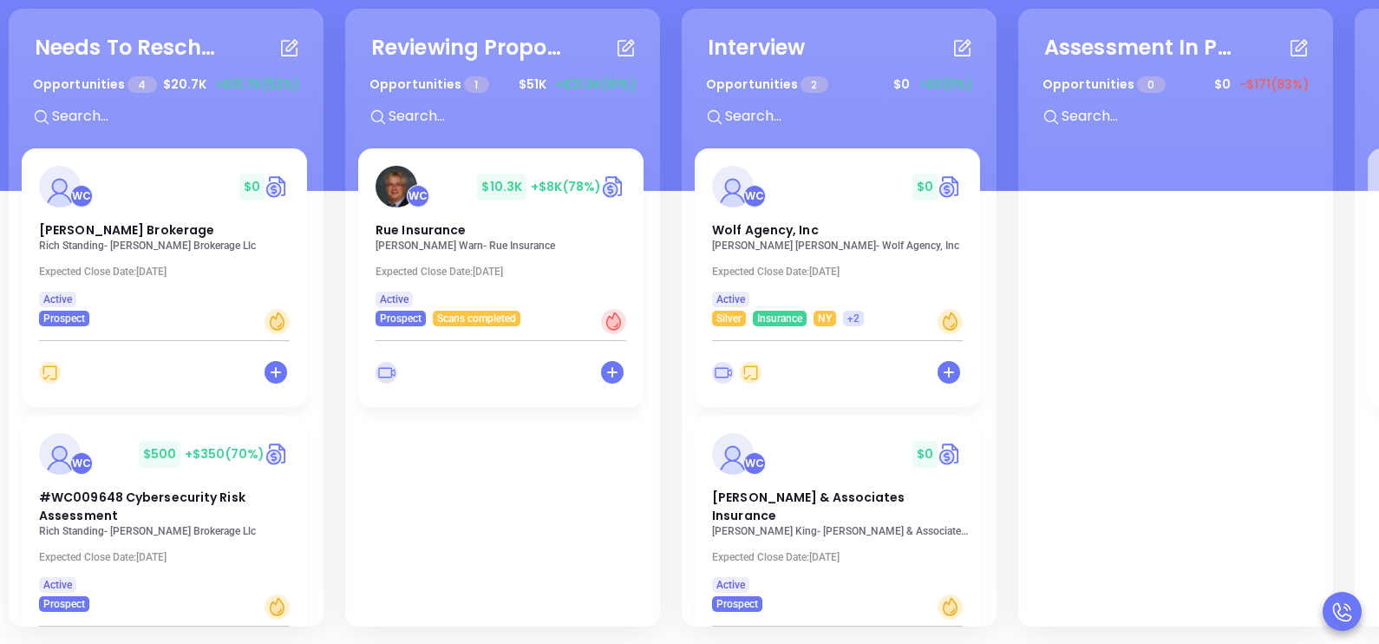
click at [318, 221] on div "Needs To Reschedule Opportunities 4 $ 20.7K +$10.7K (52%) + WC $ 0 [PERSON_NAME…" at bounding box center [166, 317] width 315 height 617
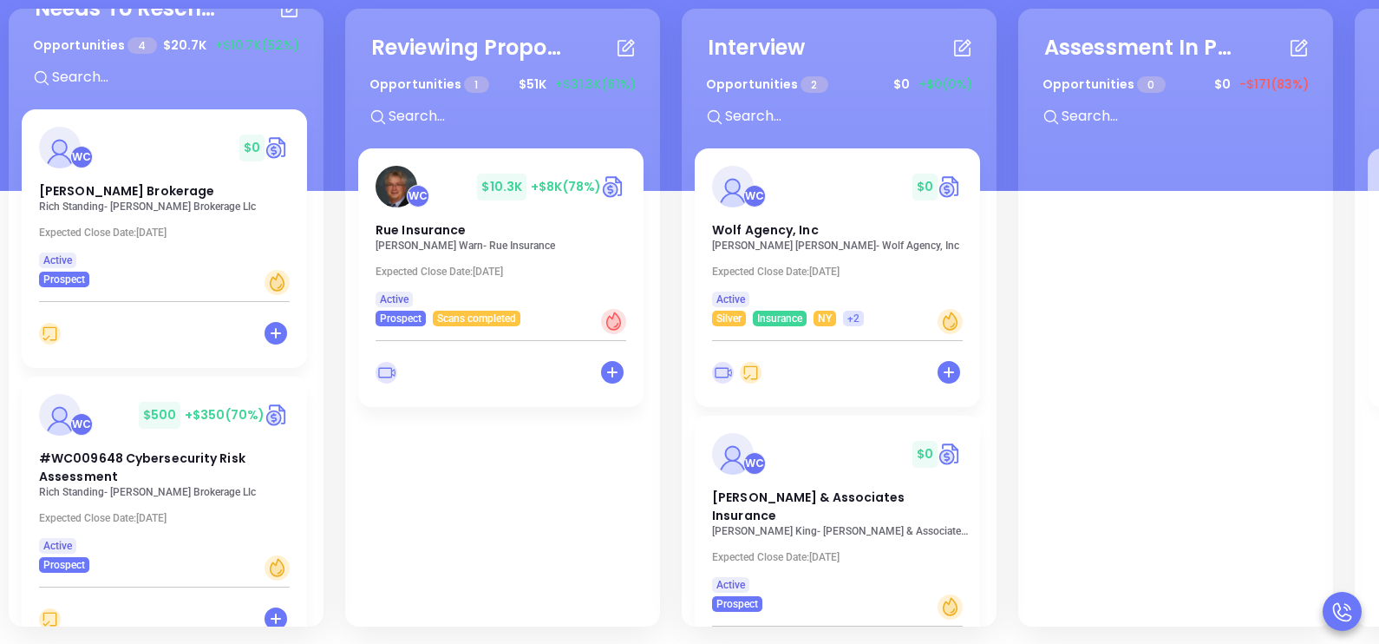
scroll to position [0, 0]
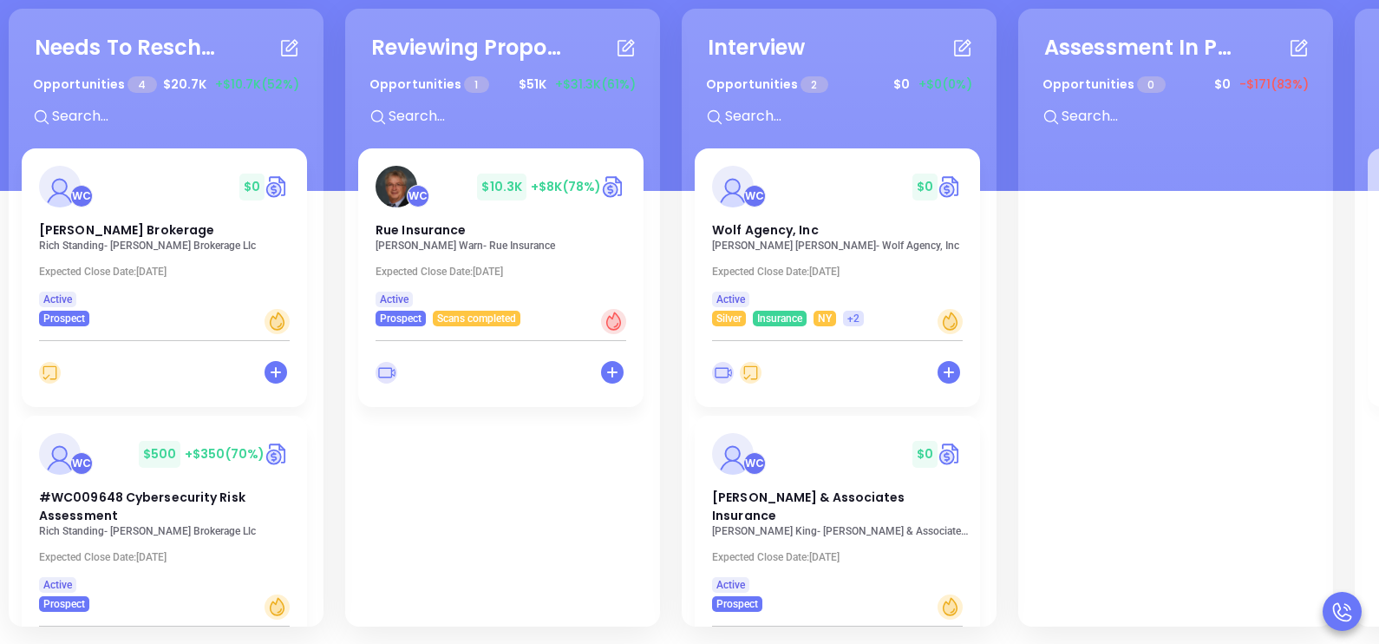
click at [316, 283] on div "Needs To Reschedule Opportunities 4 $ 20.7K +$10.7K (52%) + WC $ 0 [PERSON_NAME…" at bounding box center [166, 317] width 315 height 617
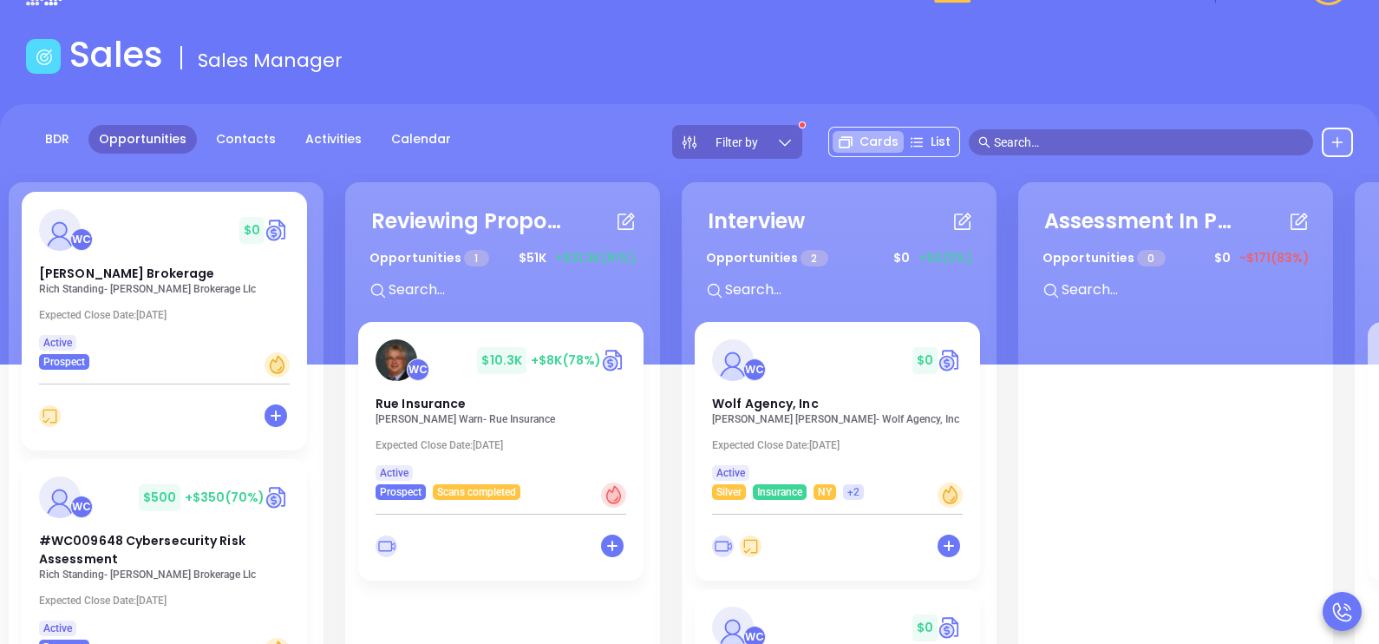
scroll to position [130, 0]
click at [317, 338] on div "Needs To Reschedule Opportunities 4 $ 20.7K +$10.7K (52%) + WC $ 0 [PERSON_NAME…" at bounding box center [166, 490] width 315 height 617
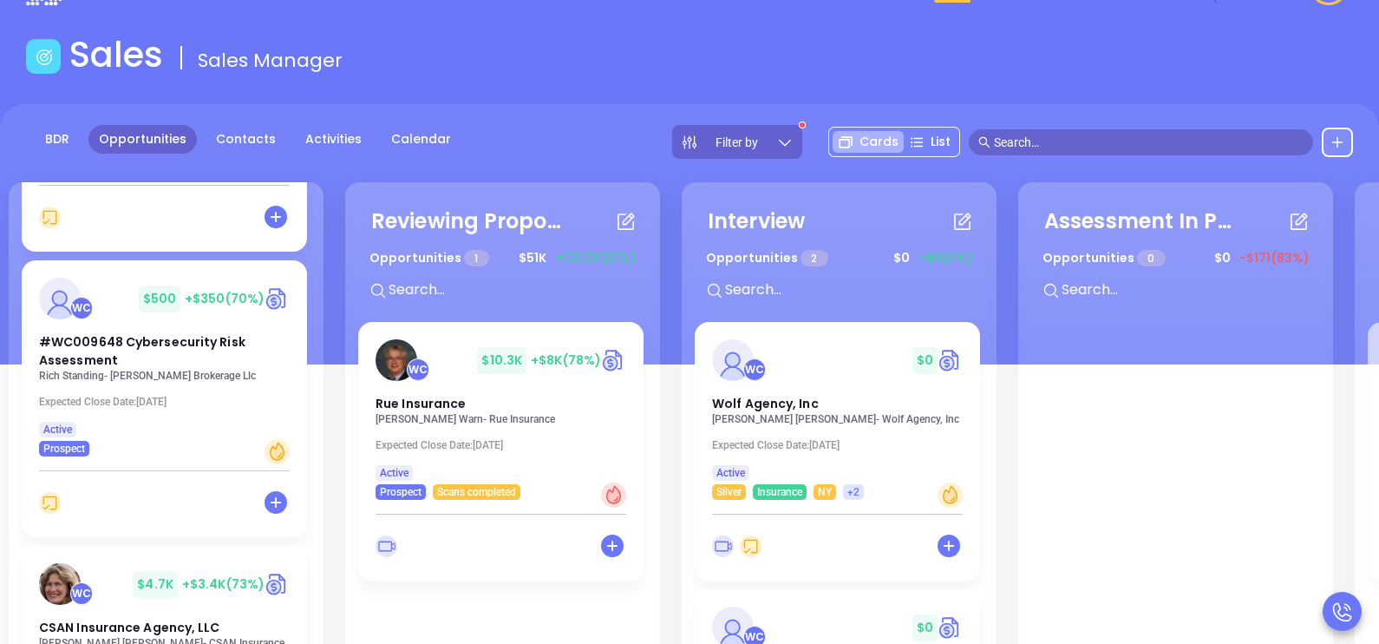
scroll to position [346, 0]
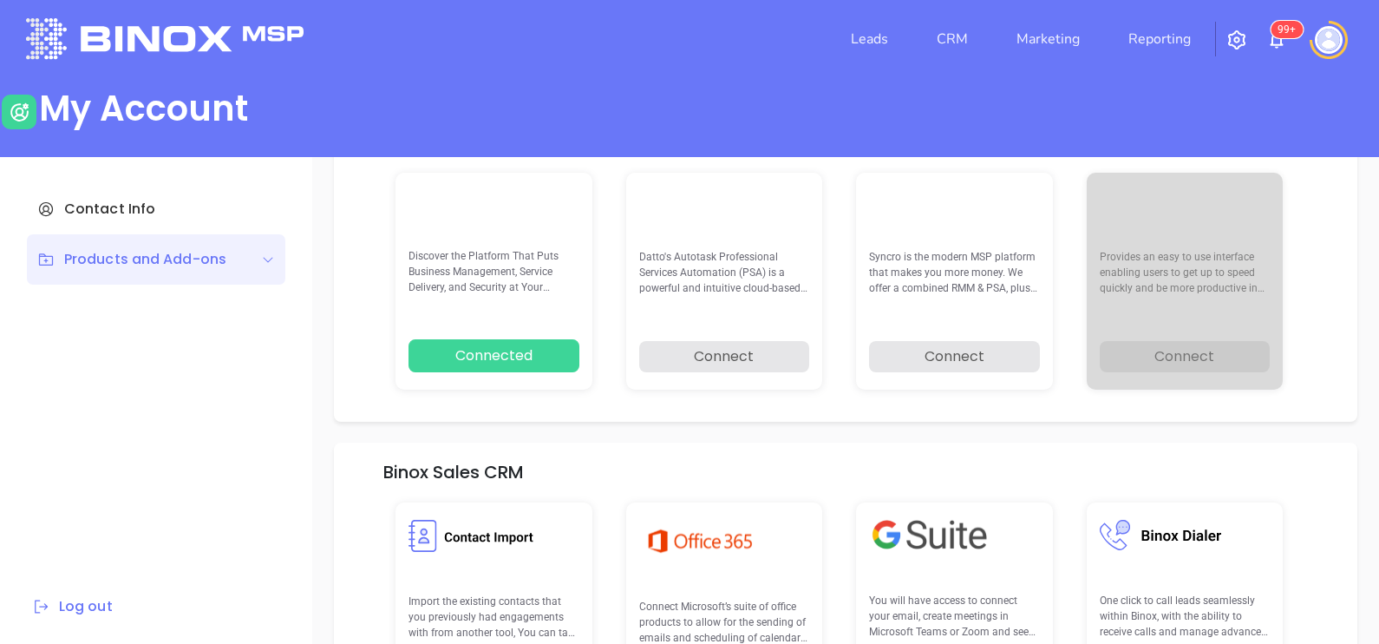
scroll to position [246, 0]
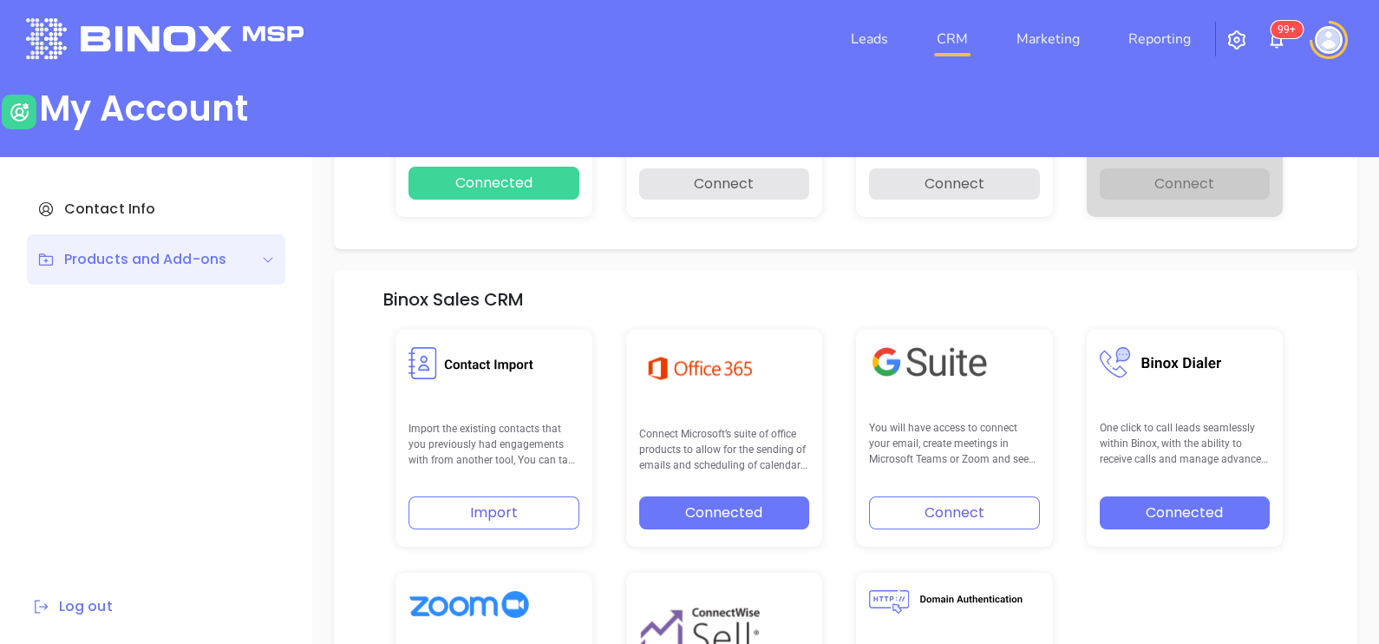
click at [967, 40] on link "CRM" at bounding box center [952, 39] width 45 height 35
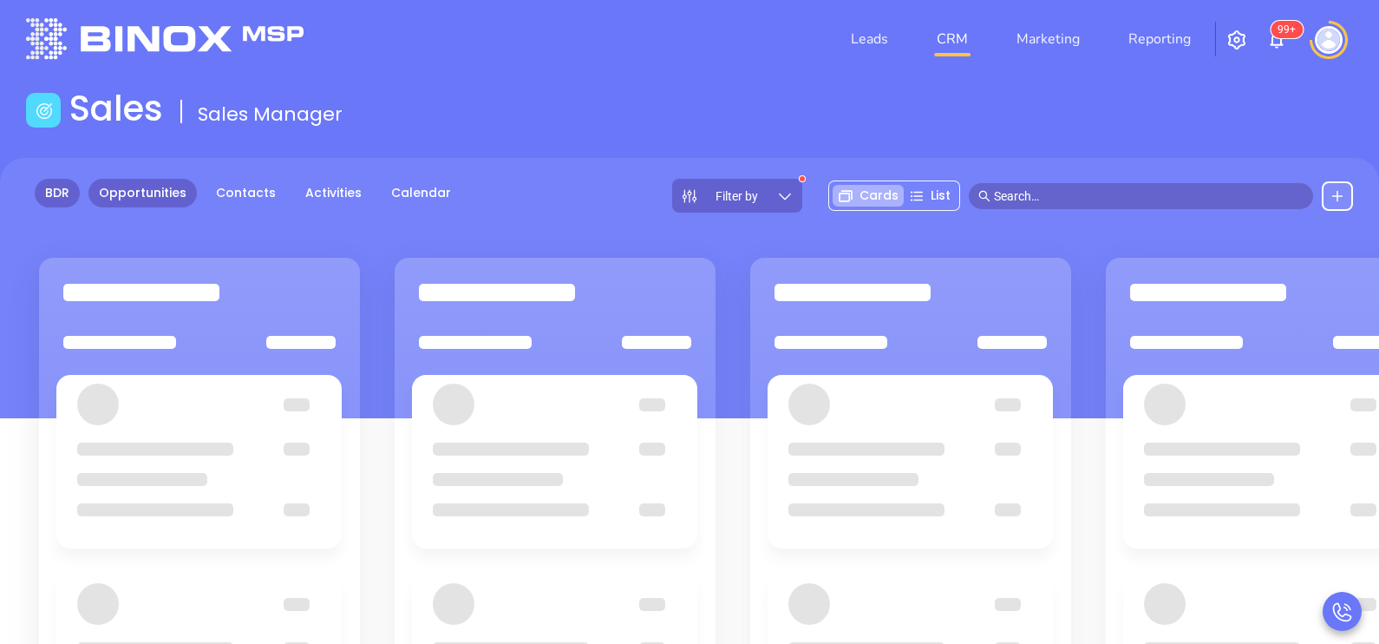
click at [56, 185] on link "BDR" at bounding box center [57, 193] width 45 height 29
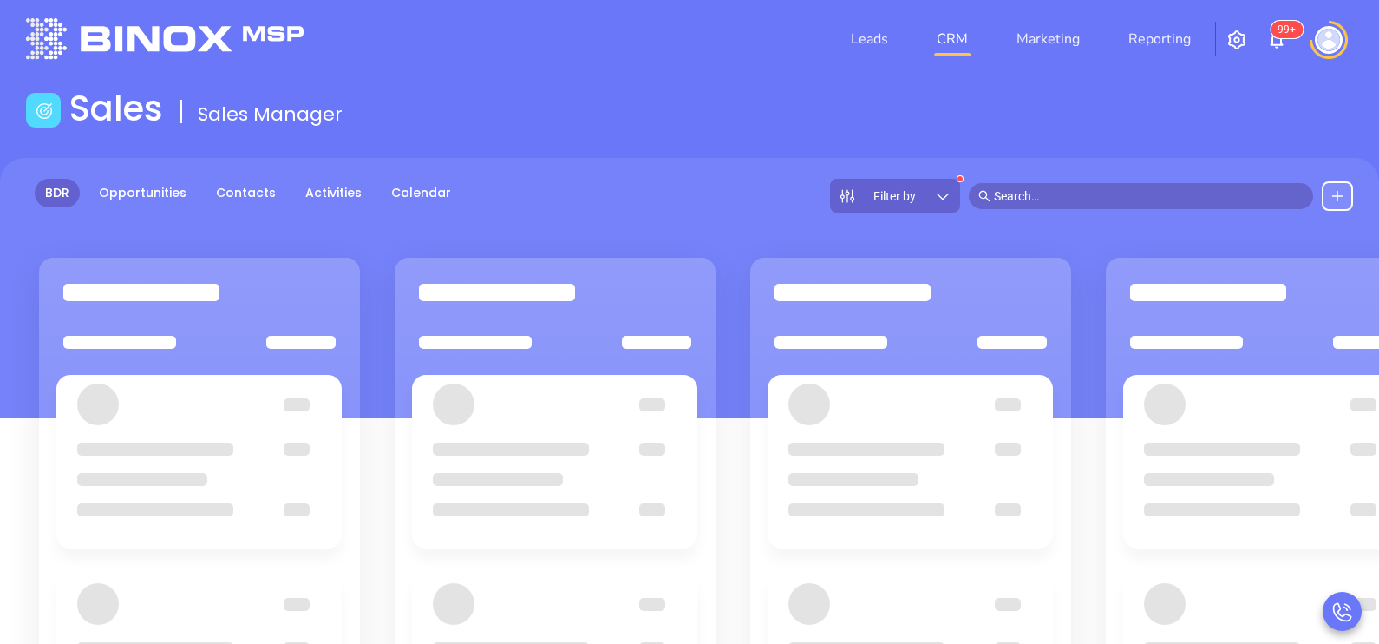
click at [1333, 43] on img at bounding box center [1329, 40] width 28 height 28
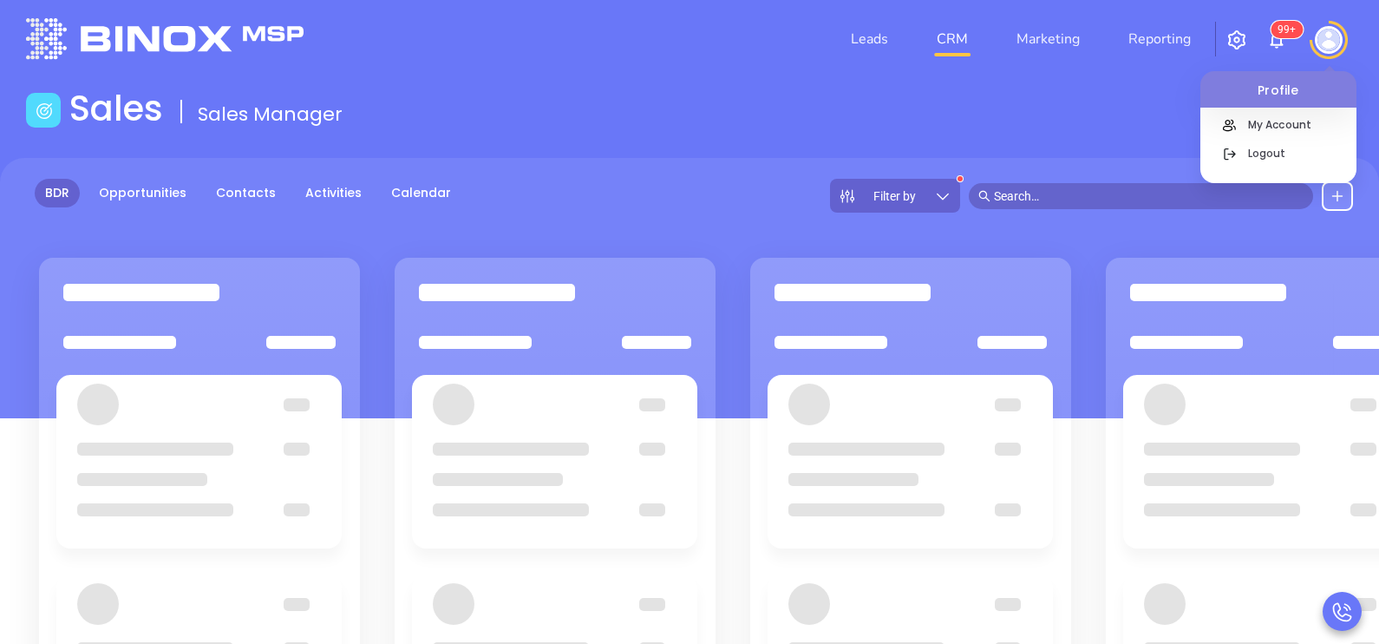
click at [940, 208] on div "Filter by" at bounding box center [895, 196] width 130 height 34
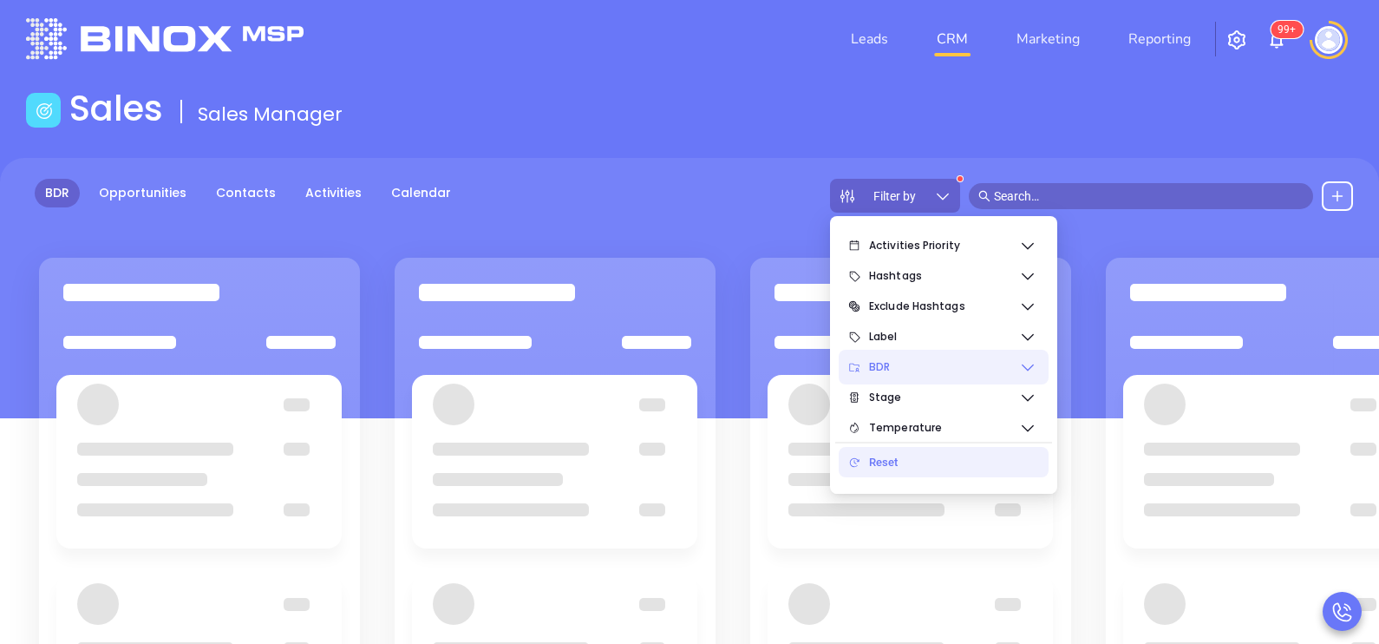
click at [1014, 367] on span "BDR" at bounding box center [944, 367] width 150 height 35
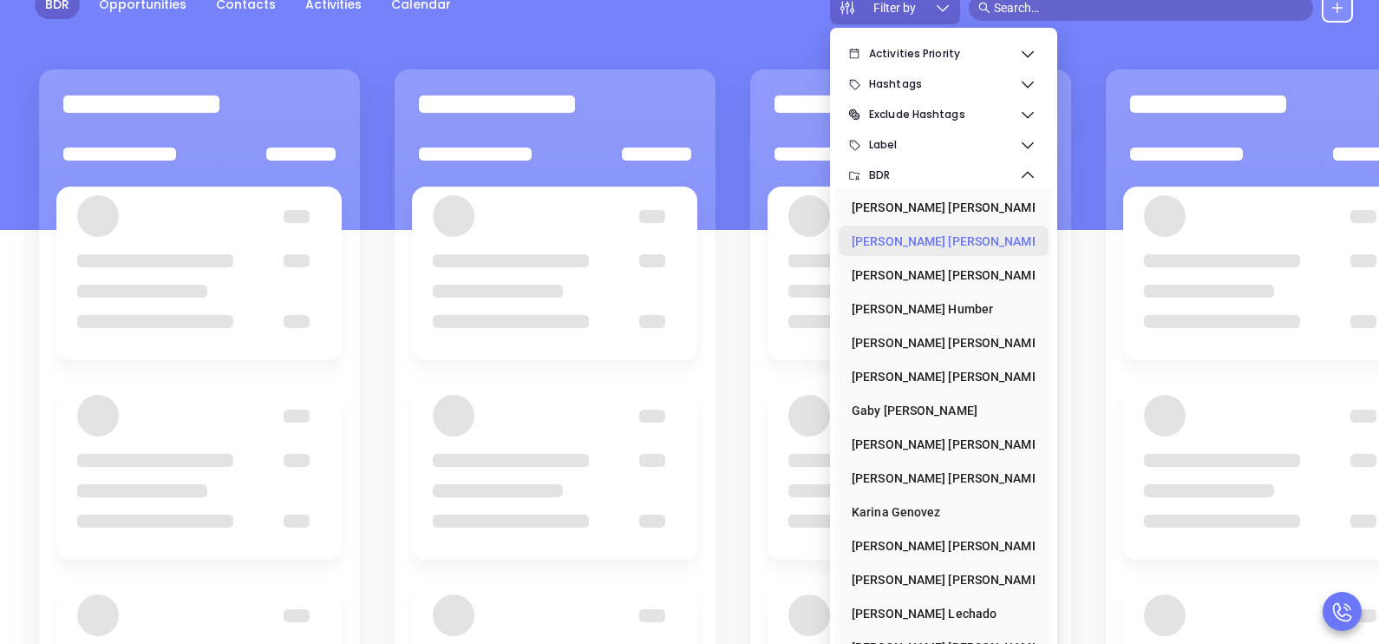
scroll to position [225, 0]
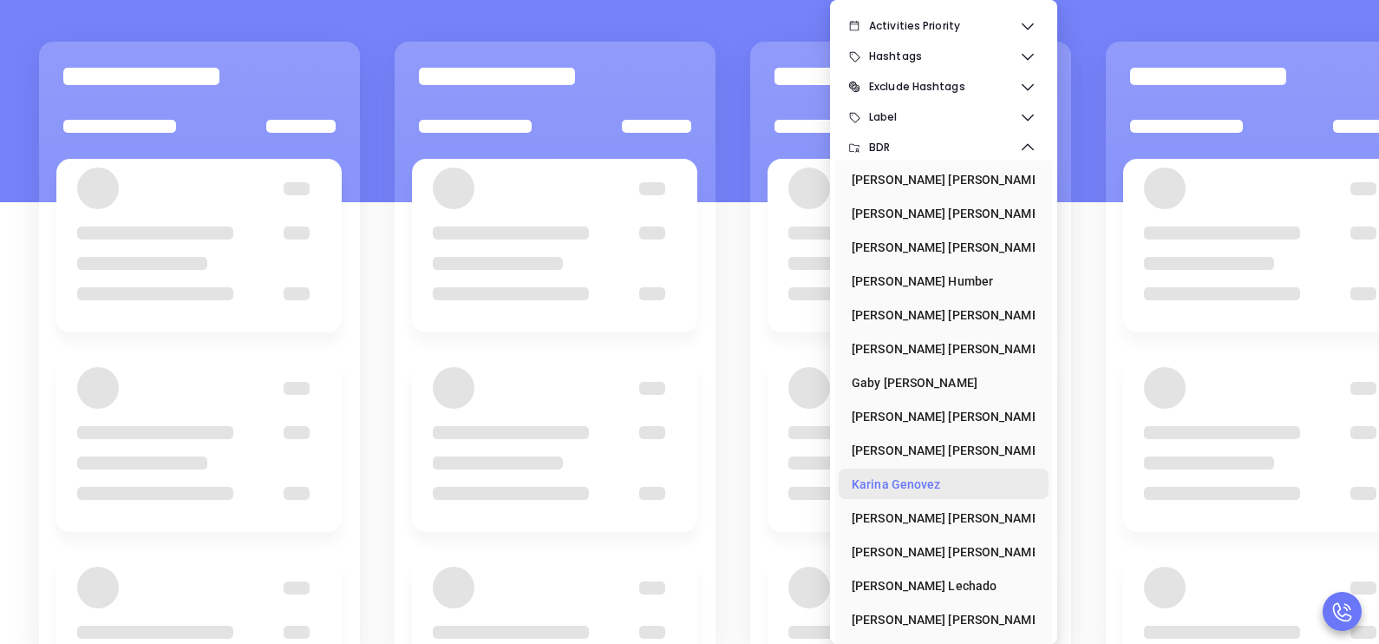
click at [892, 477] on div "[PERSON_NAME]" at bounding box center [938, 484] width 173 height 35
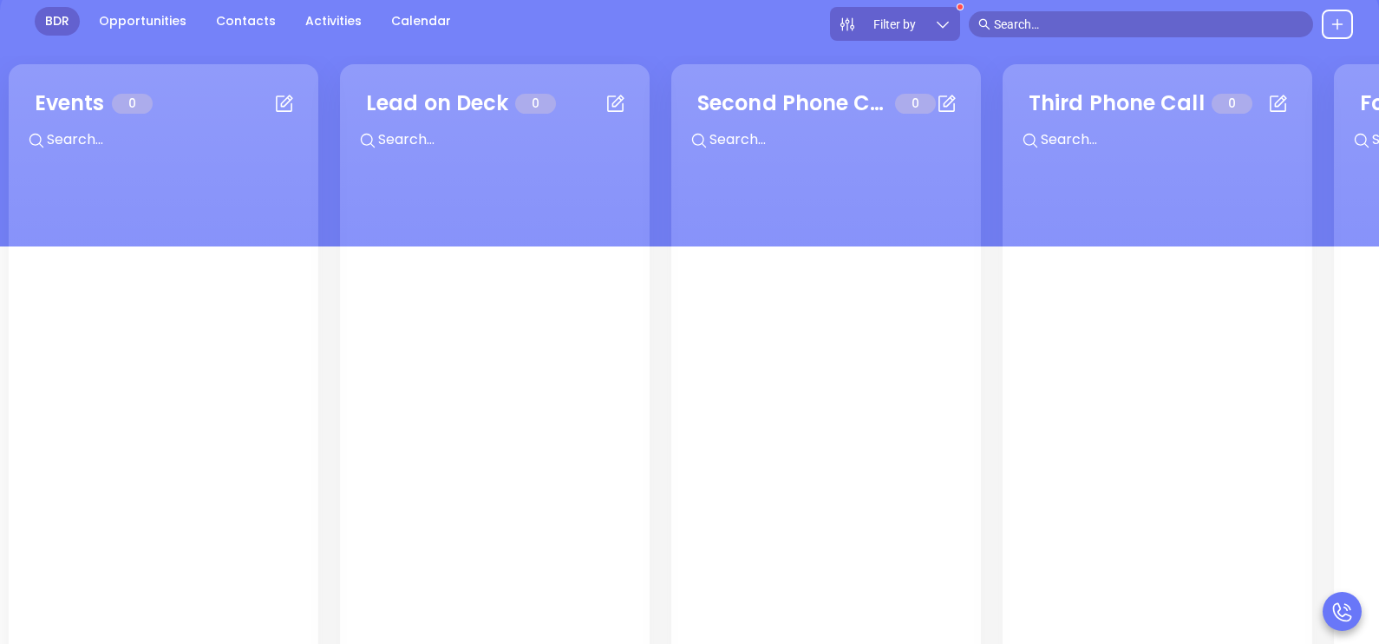
scroll to position [139, 0]
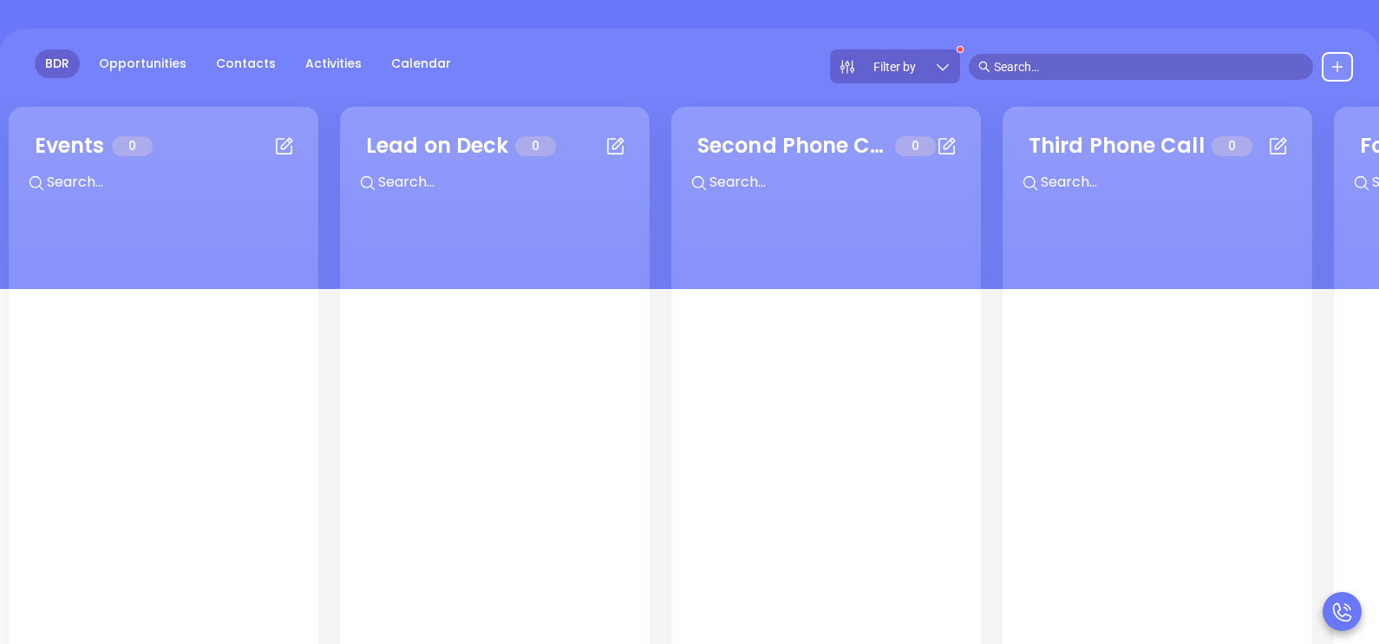
click at [899, 65] on span "Filter by" at bounding box center [894, 67] width 42 height 12
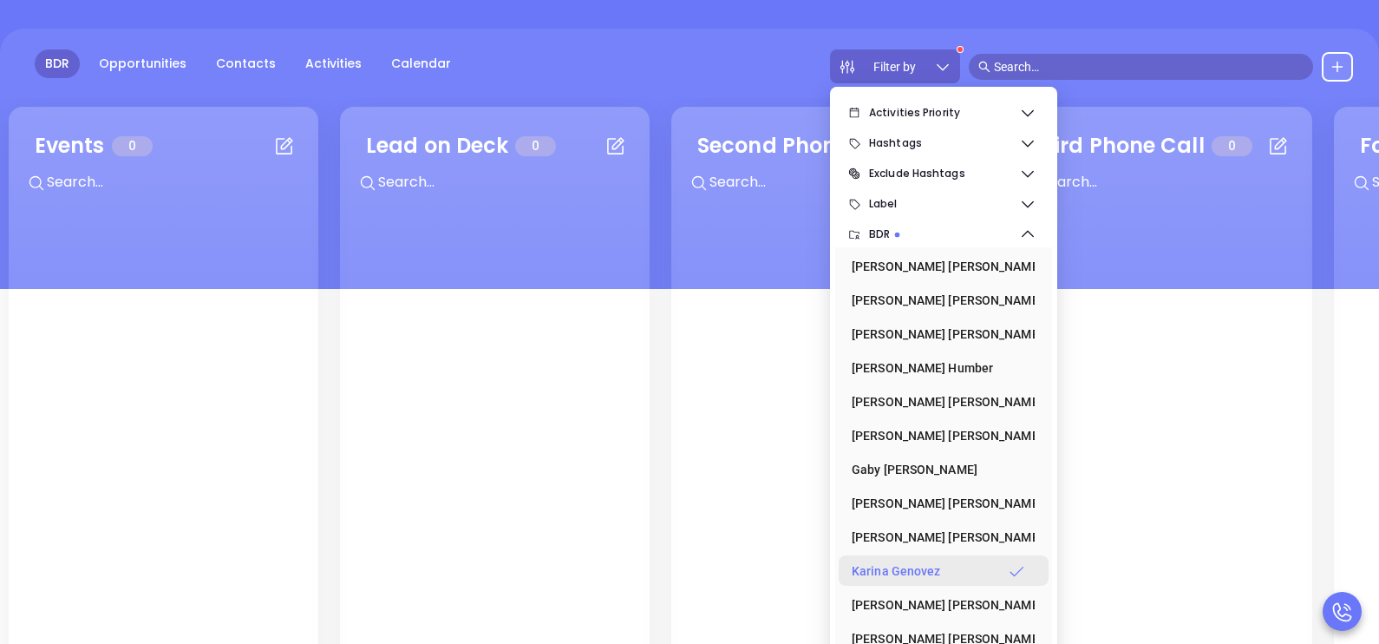
click at [933, 578] on div "[PERSON_NAME]" at bounding box center [938, 570] width 173 height 35
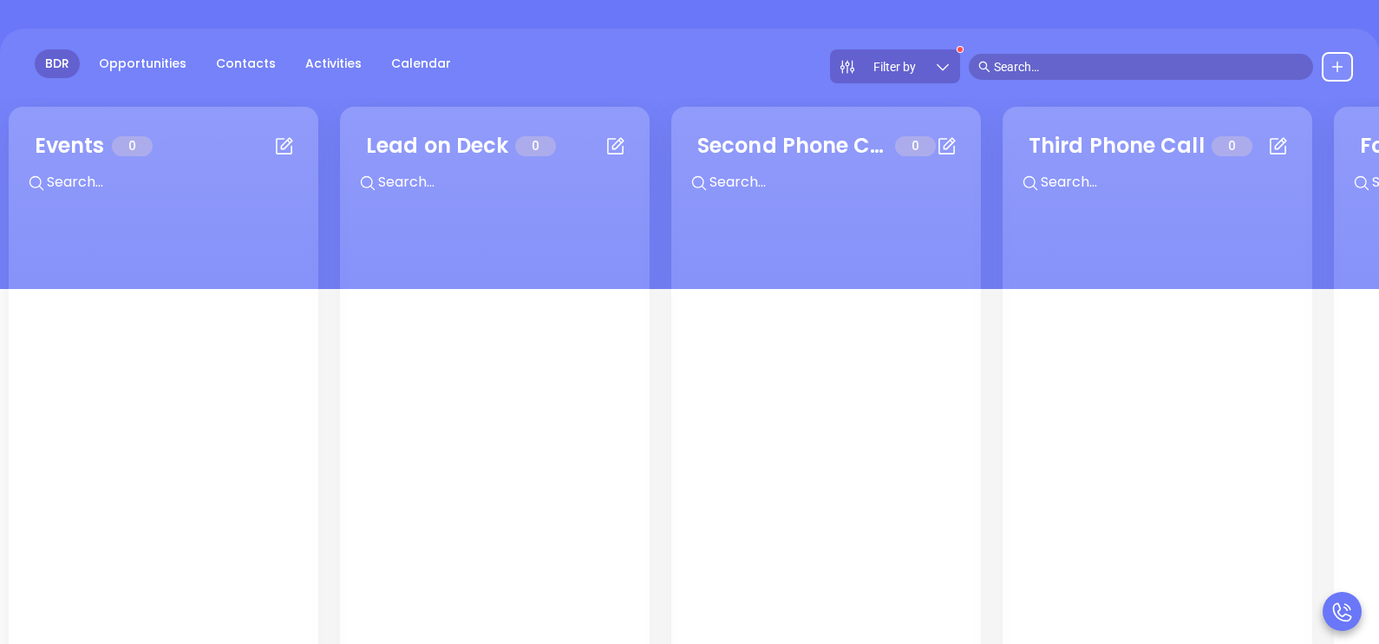
click at [1102, 35] on div "BDR Opportunities Contacts Activities Calendar Filter by" at bounding box center [689, 159] width 1379 height 260
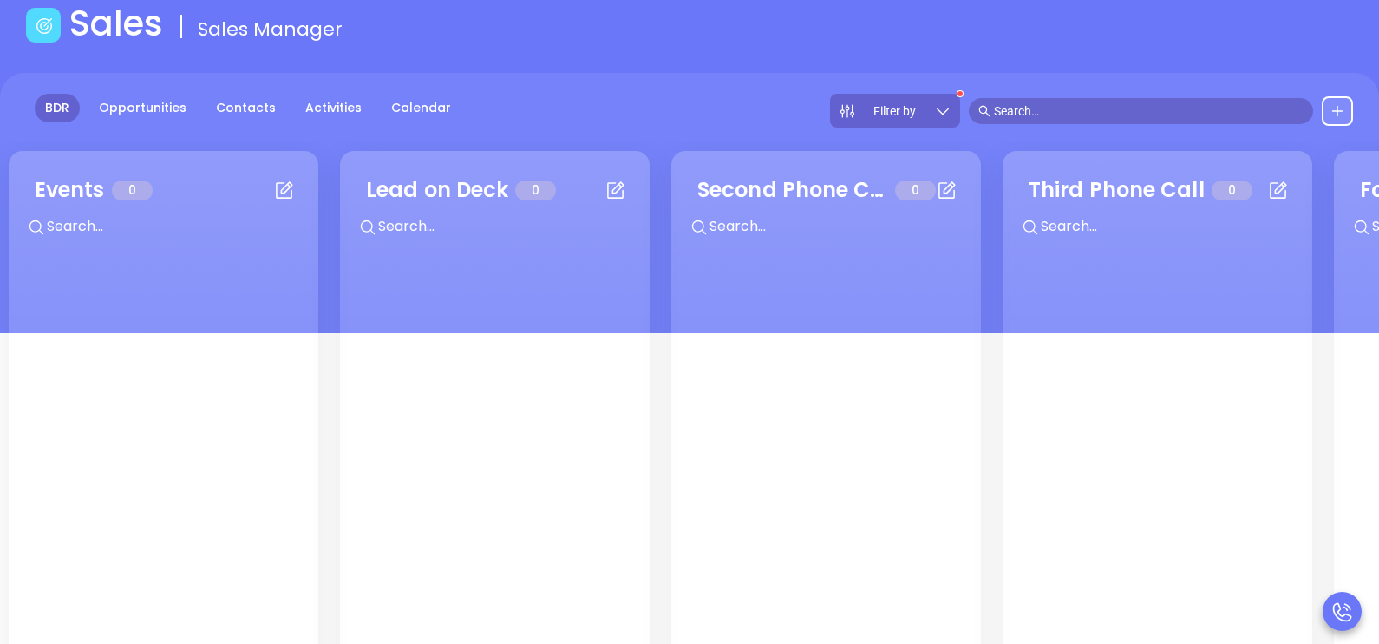
scroll to position [0, 0]
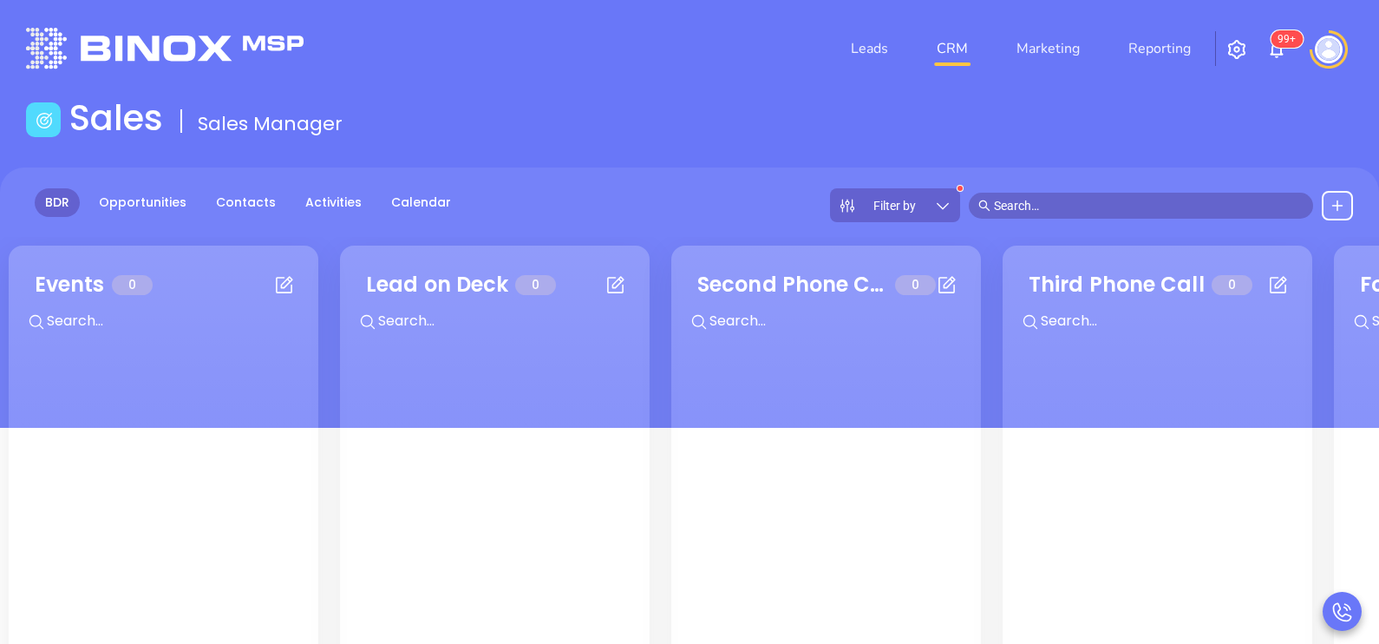
click at [1323, 51] on img at bounding box center [1329, 50] width 28 height 28
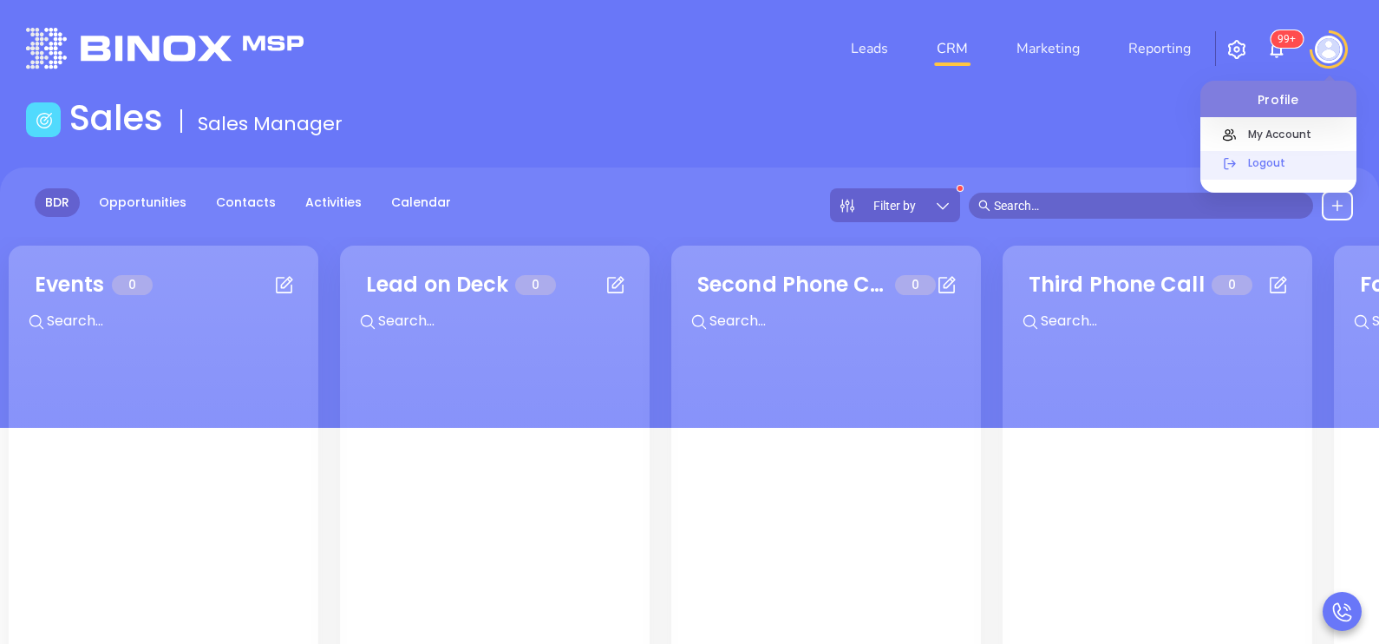
click at [1262, 161] on p "Logout" at bounding box center [1297, 163] width 117 height 18
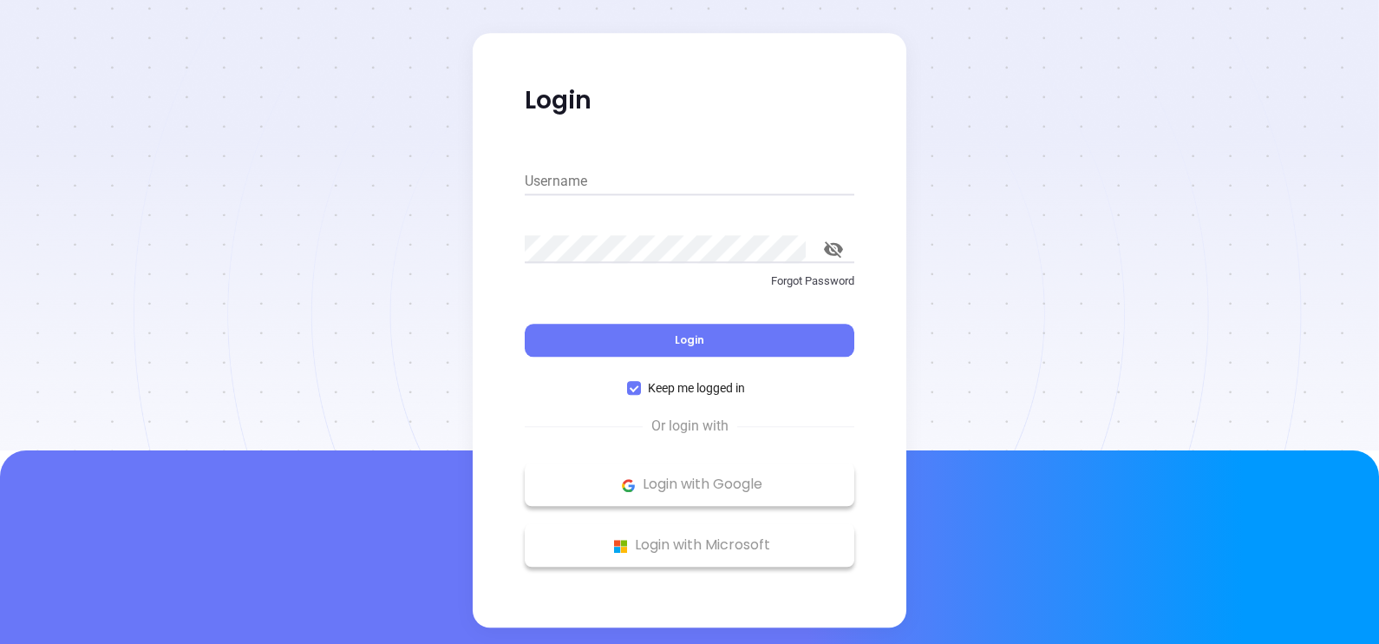
type input "[PERSON_NAME][EMAIL_ADDRESS][DOMAIN_NAME]"
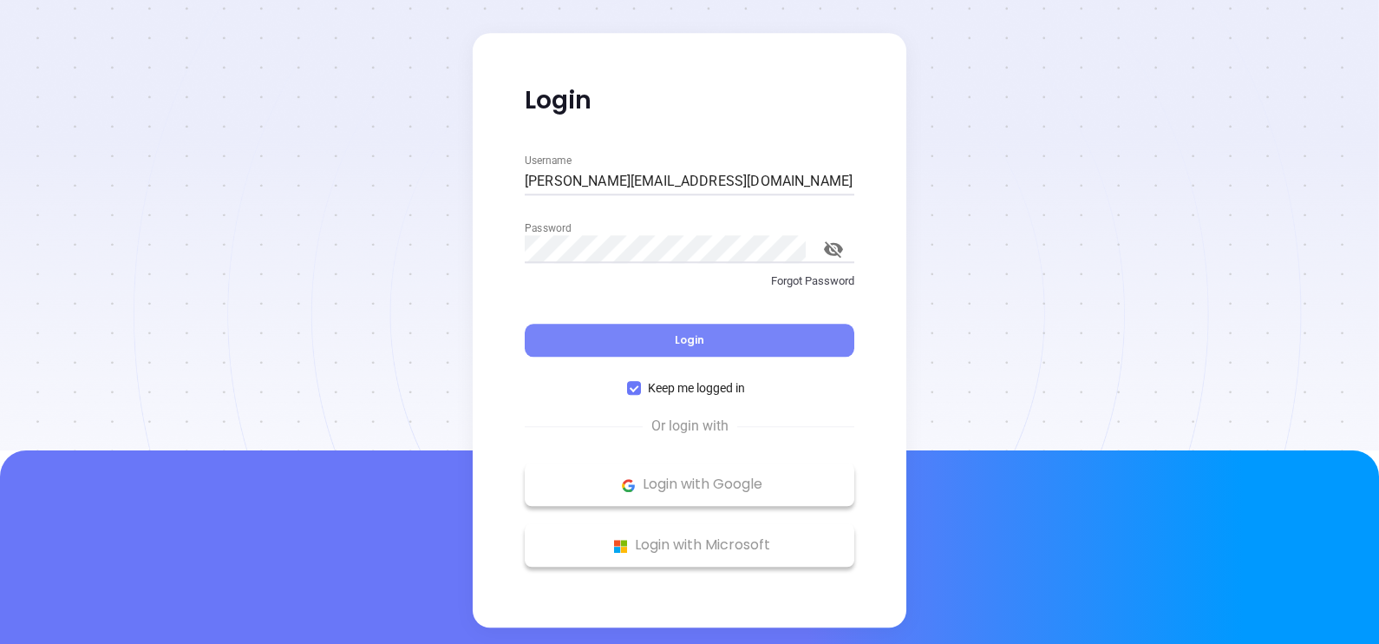
click at [711, 334] on button "Login" at bounding box center [690, 340] width 330 height 33
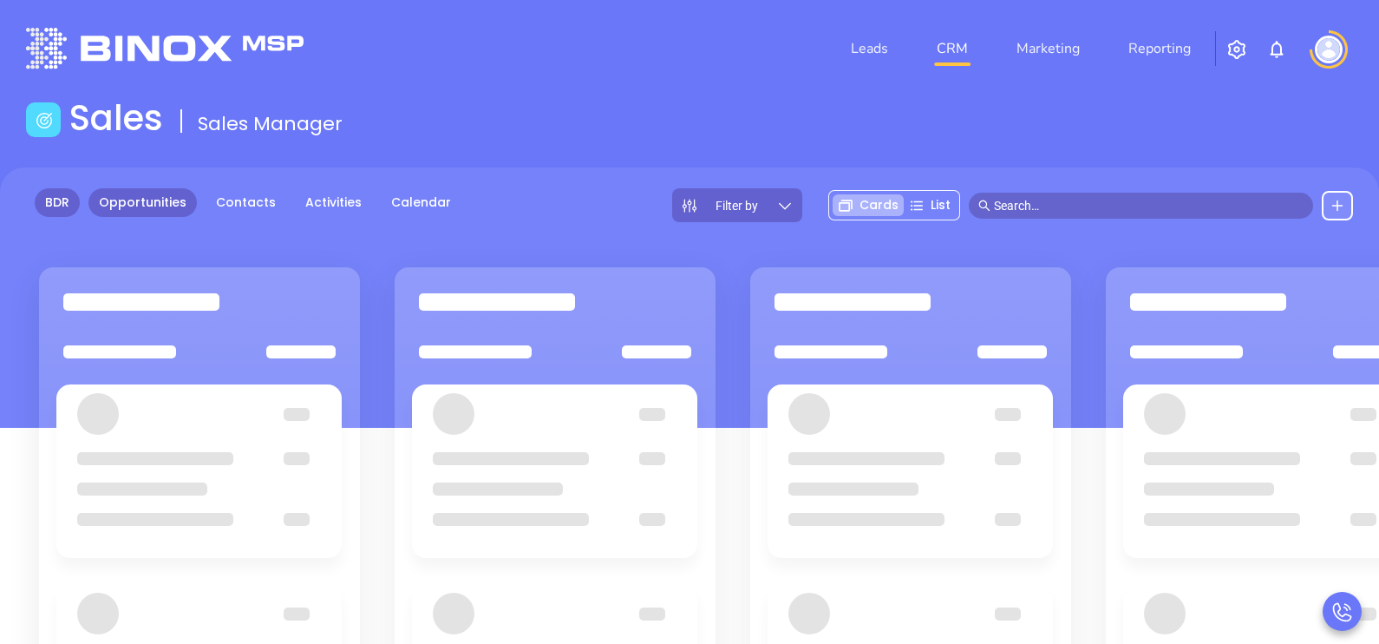
click at [69, 206] on link "BDR" at bounding box center [57, 202] width 45 height 29
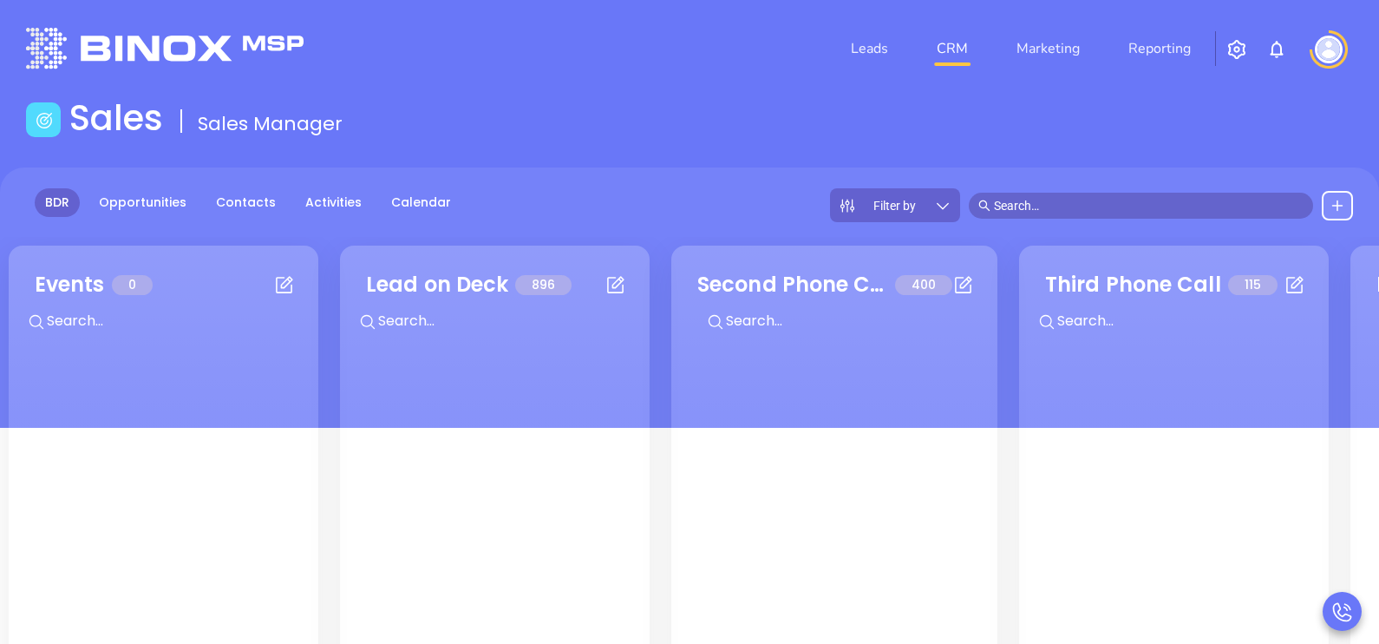
click at [905, 206] on span "Filter by" at bounding box center [894, 205] width 42 height 12
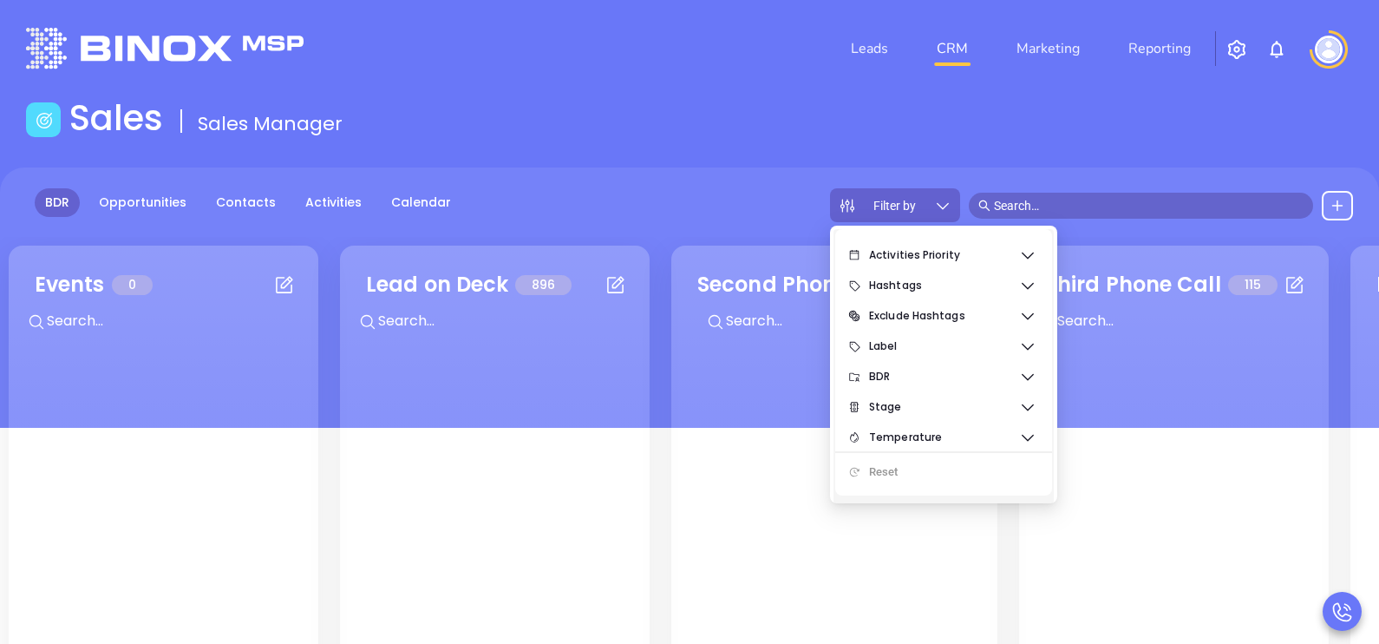
click at [1023, 381] on icon at bounding box center [1027, 376] width 17 height 17
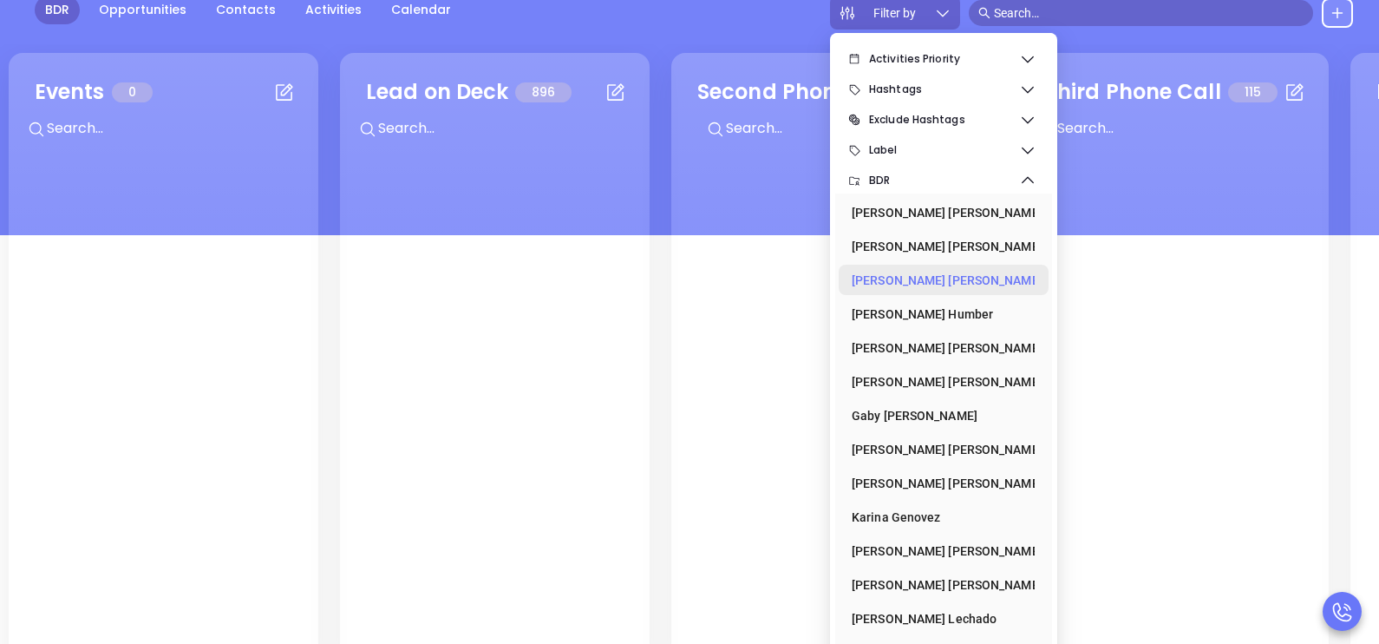
scroll to position [225, 0]
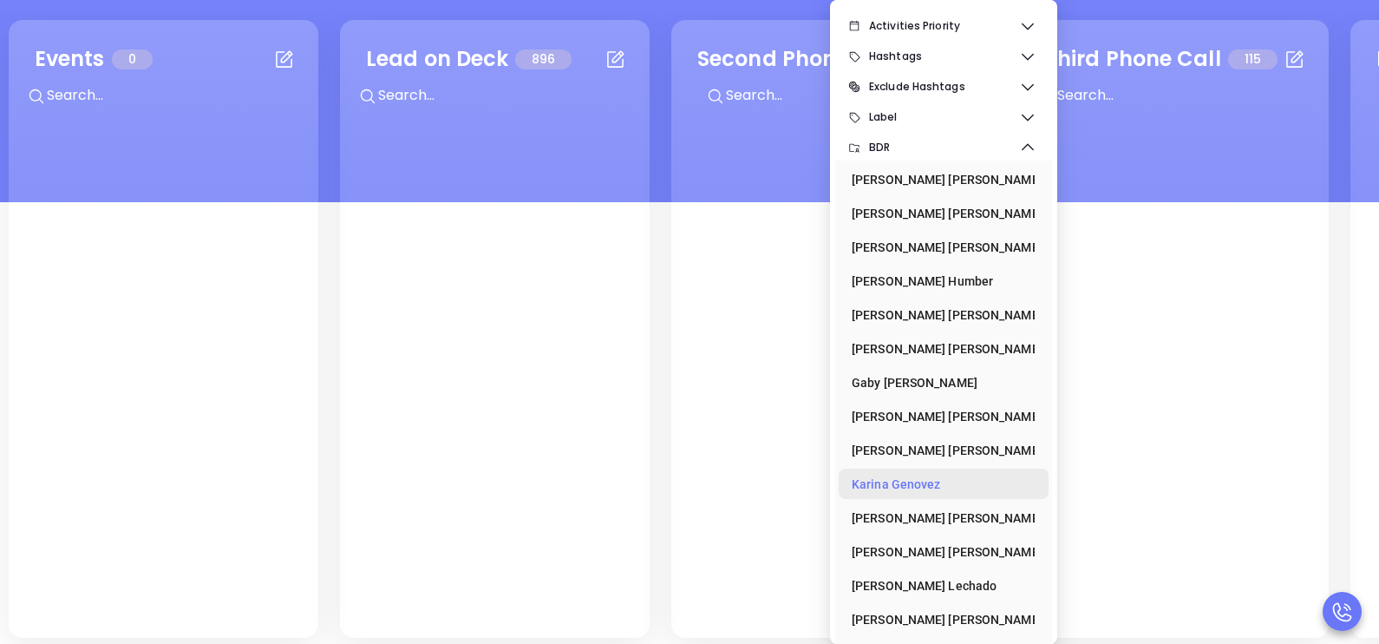
click at [941, 487] on div "[PERSON_NAME]" at bounding box center [938, 484] width 173 height 35
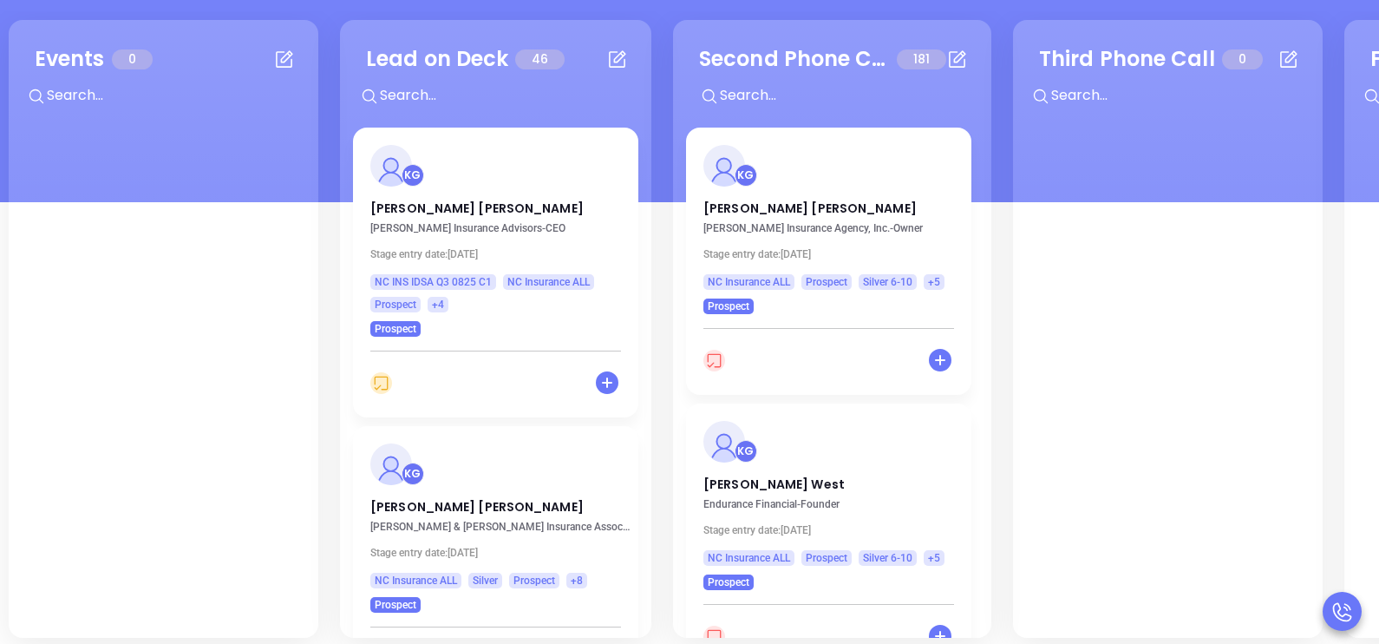
click at [650, 408] on div "Lead on Deck 46 + KG [PERSON_NAME] Insurance Advisors - CEO Stage entry date: […" at bounding box center [495, 328] width 311 height 617
